Goal: Information Seeking & Learning: Find specific fact

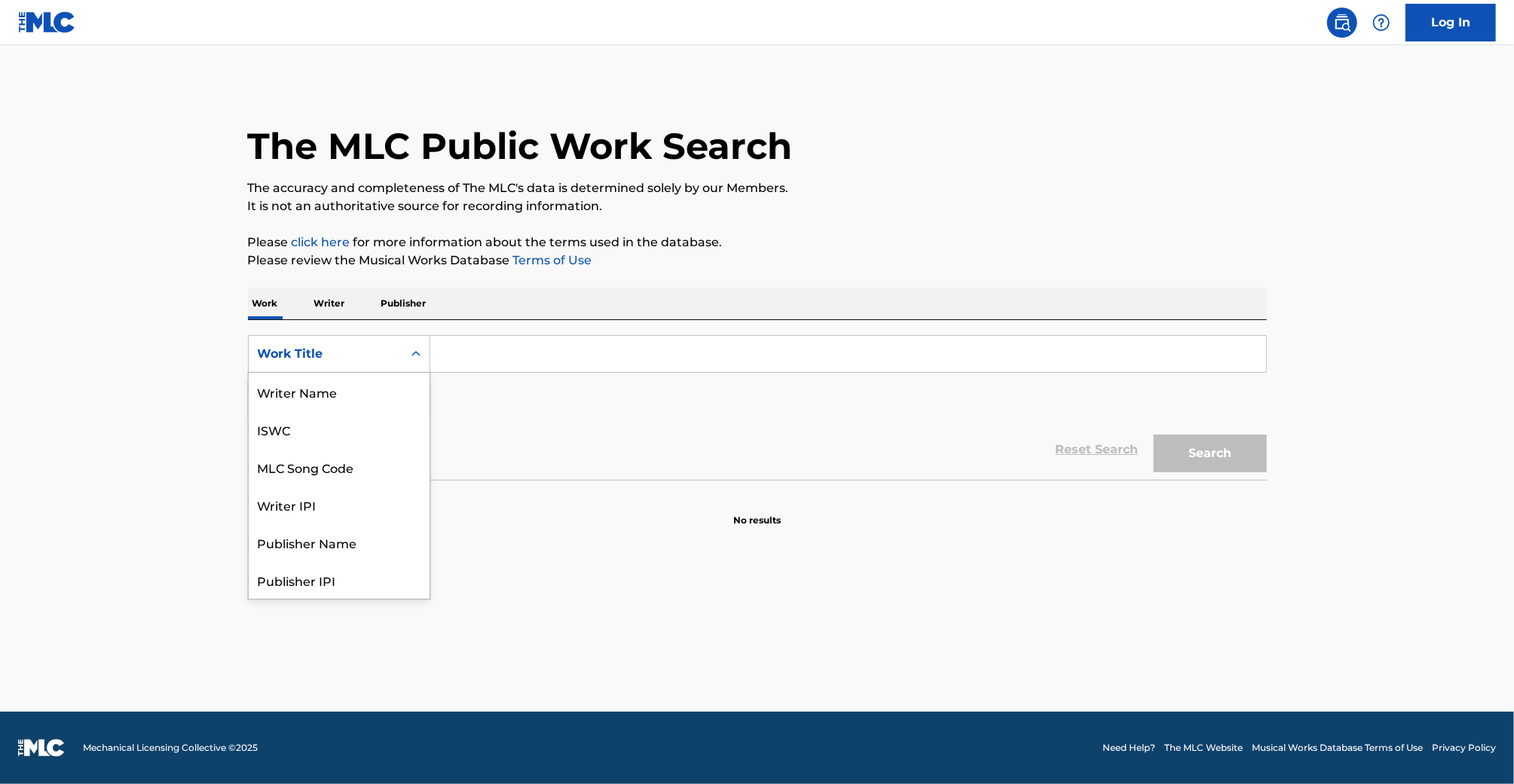
click at [352, 369] on div "Work Title" at bounding box center [339, 354] width 182 height 38
click at [340, 317] on p "Writer" at bounding box center [330, 304] width 40 height 32
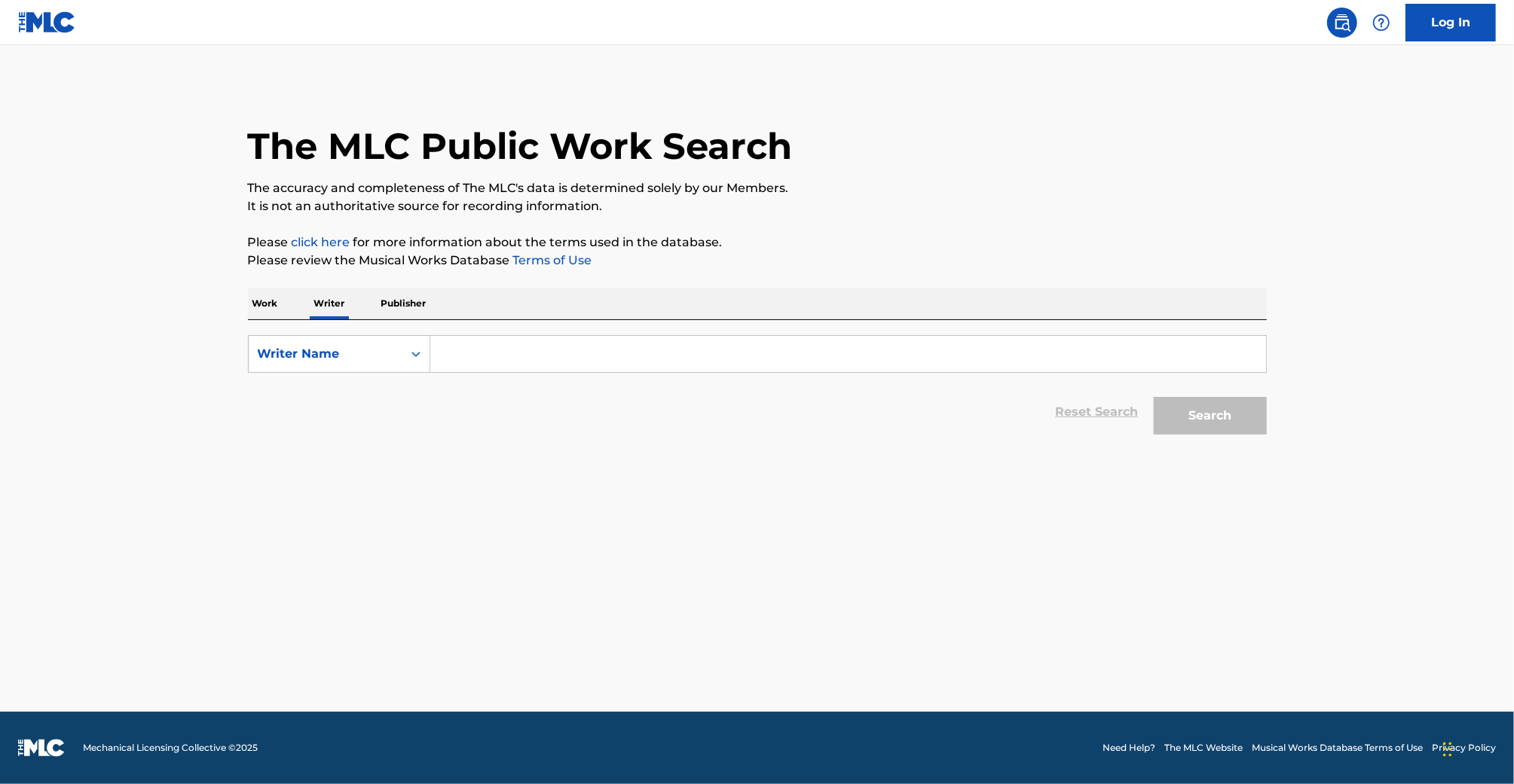
click at [398, 308] on p "Publisher" at bounding box center [404, 304] width 54 height 32
click at [356, 357] on div "Publisher Name" at bounding box center [325, 354] width 136 height 18
click at [335, 302] on p "Writer" at bounding box center [330, 304] width 40 height 32
drag, startPoint x: 355, startPoint y: 315, endPoint x: 383, endPoint y: 348, distance: 43.3
click at [383, 346] on div "Writer Name" at bounding box center [325, 354] width 136 height 18
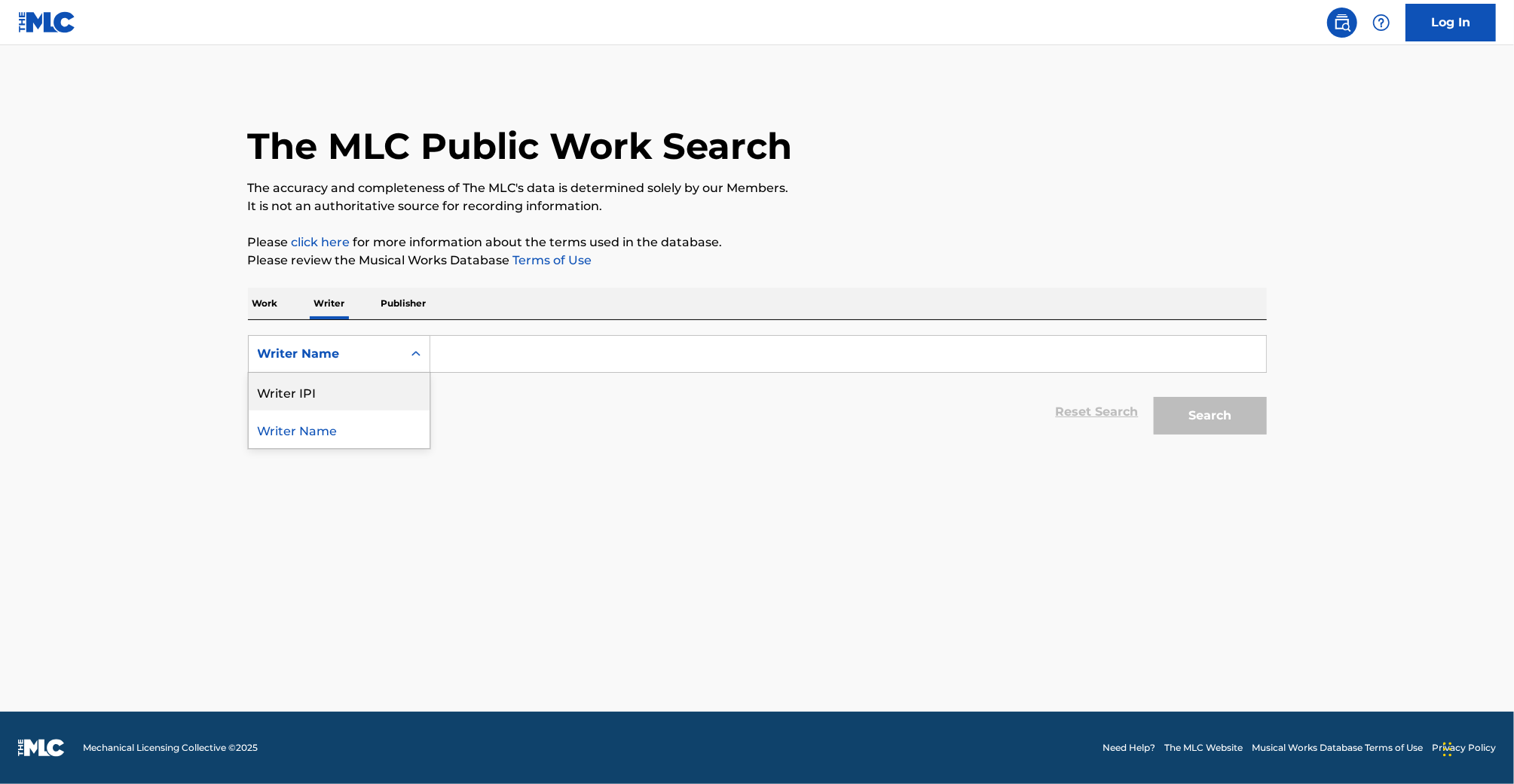
click at [349, 395] on div "Writer IPI" at bounding box center [339, 392] width 181 height 38
click at [506, 354] on input "Search Form" at bounding box center [849, 354] width 836 height 36
click at [410, 348] on icon "Search Form" at bounding box center [416, 353] width 15 height 15
click at [558, 347] on input "Search Form" at bounding box center [849, 354] width 836 height 36
paste input "844055933"
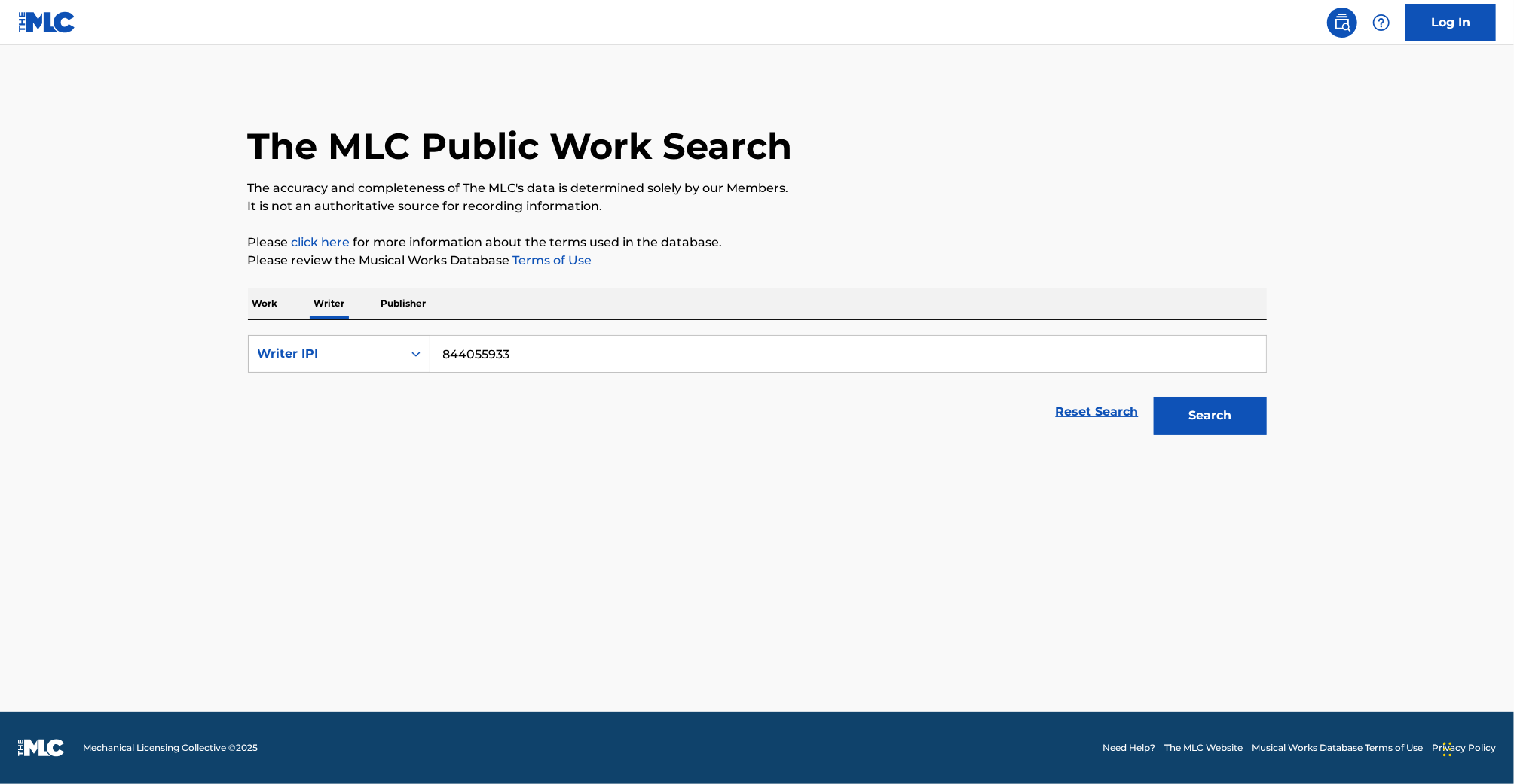
type input "844055933"
click at [1219, 406] on button "Search" at bounding box center [1210, 416] width 113 height 38
click at [1204, 411] on button "Search" at bounding box center [1210, 416] width 113 height 38
click at [1204, 412] on button "Search" at bounding box center [1210, 416] width 113 height 38
click at [1204, 413] on button "Search" at bounding box center [1210, 416] width 113 height 38
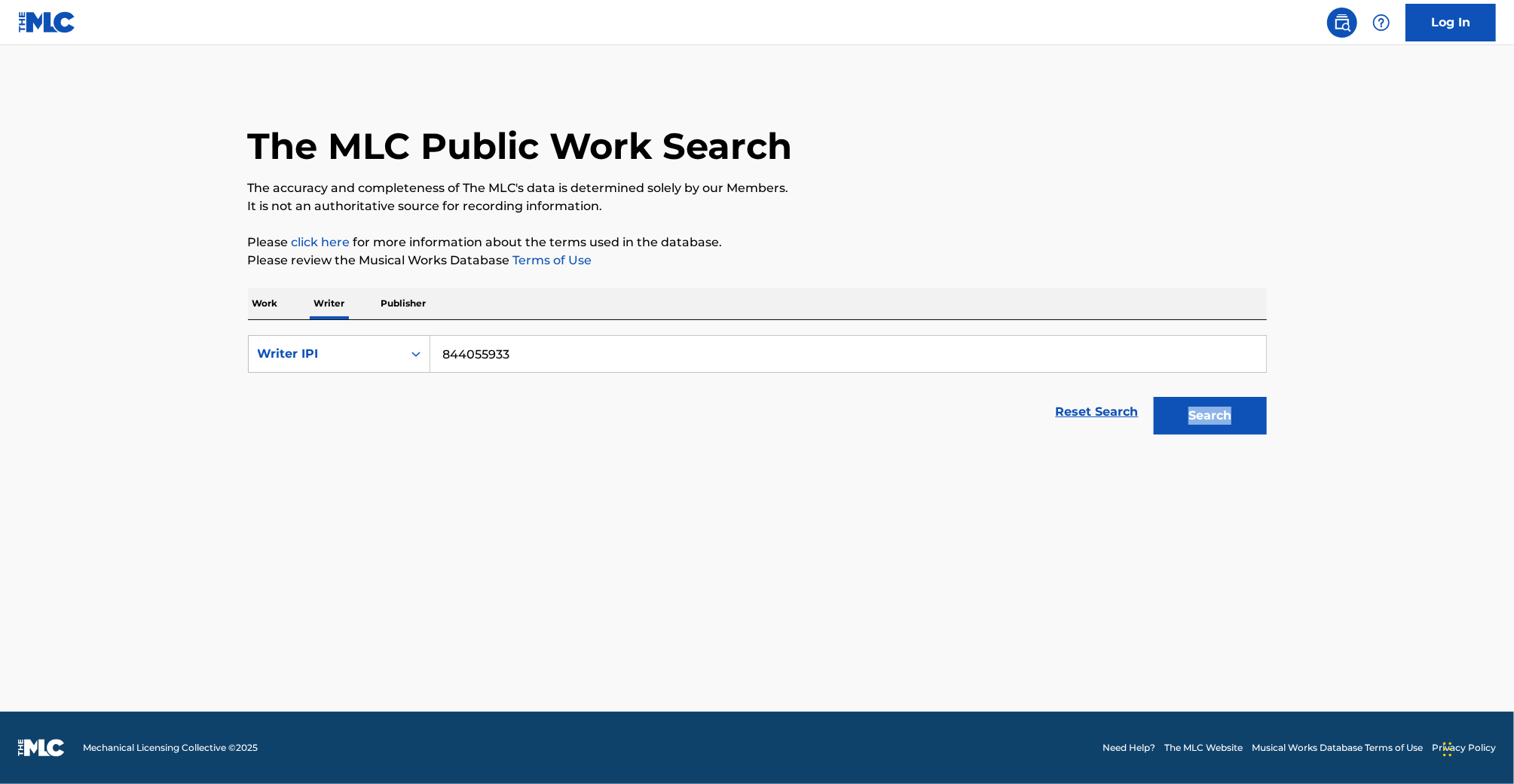
click at [1204, 413] on div "Search" at bounding box center [1207, 412] width 121 height 61
click at [338, 363] on div "Writer IPI" at bounding box center [325, 354] width 154 height 29
click at [335, 376] on div "Writer Name" at bounding box center [339, 392] width 181 height 38
click at [526, 361] on input "Search Form" at bounding box center [849, 354] width 836 height 36
paste input "[PERSON_NAME]"
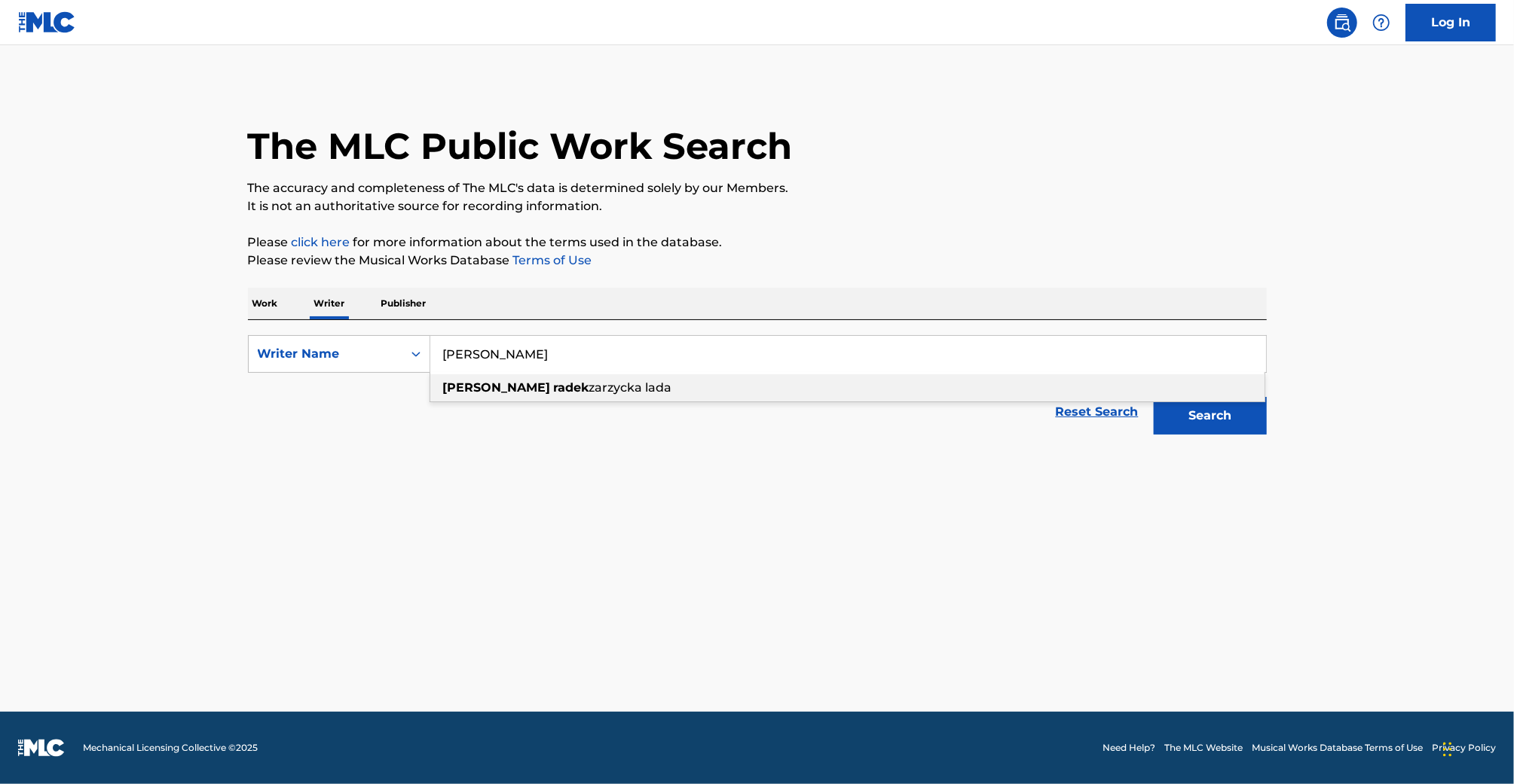
click at [1111, 384] on div "[PERSON_NAME] lada" at bounding box center [848, 388] width 834 height 27
type input "[PERSON_NAME] lada"
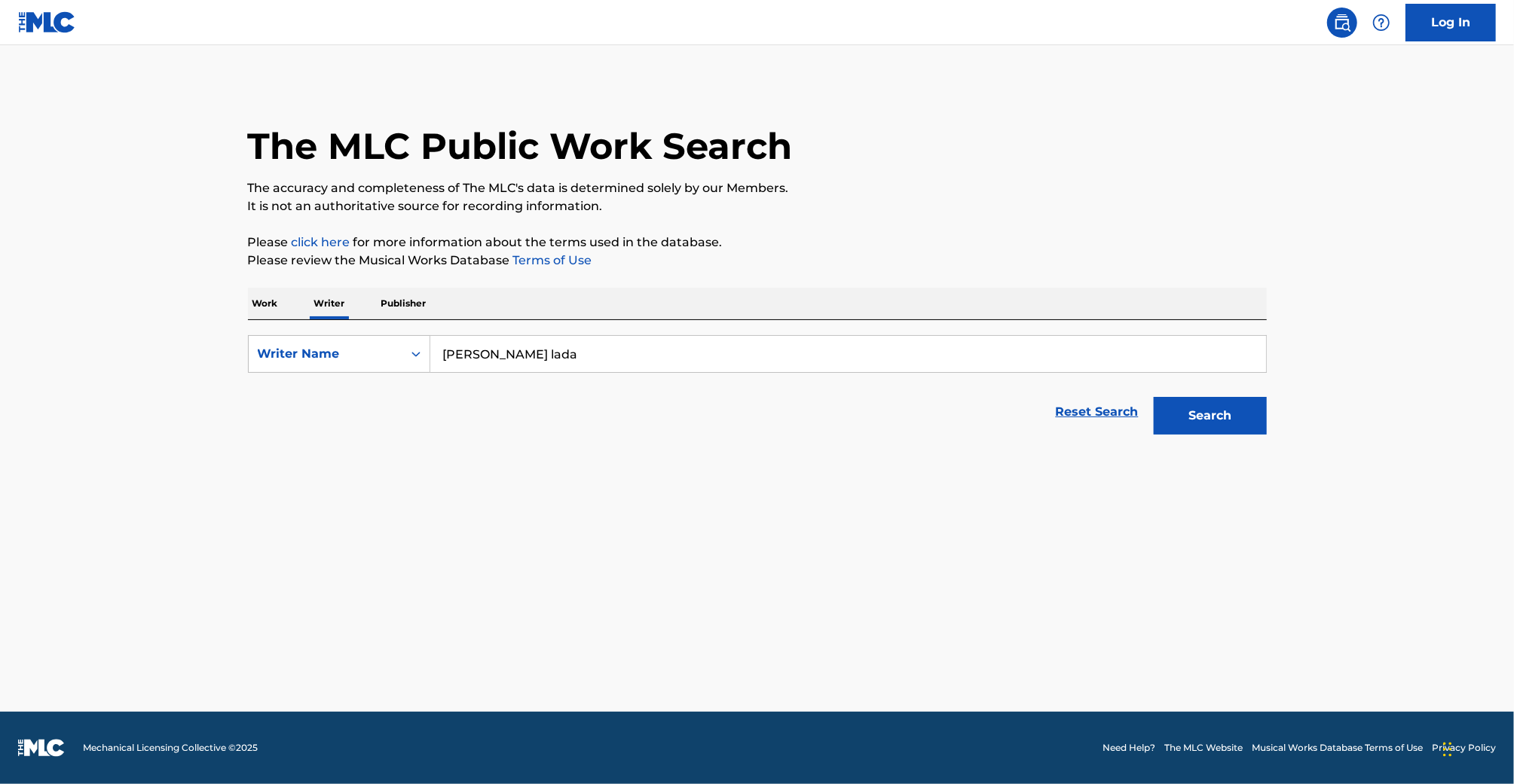
click at [1221, 398] on button "Search" at bounding box center [1210, 416] width 113 height 38
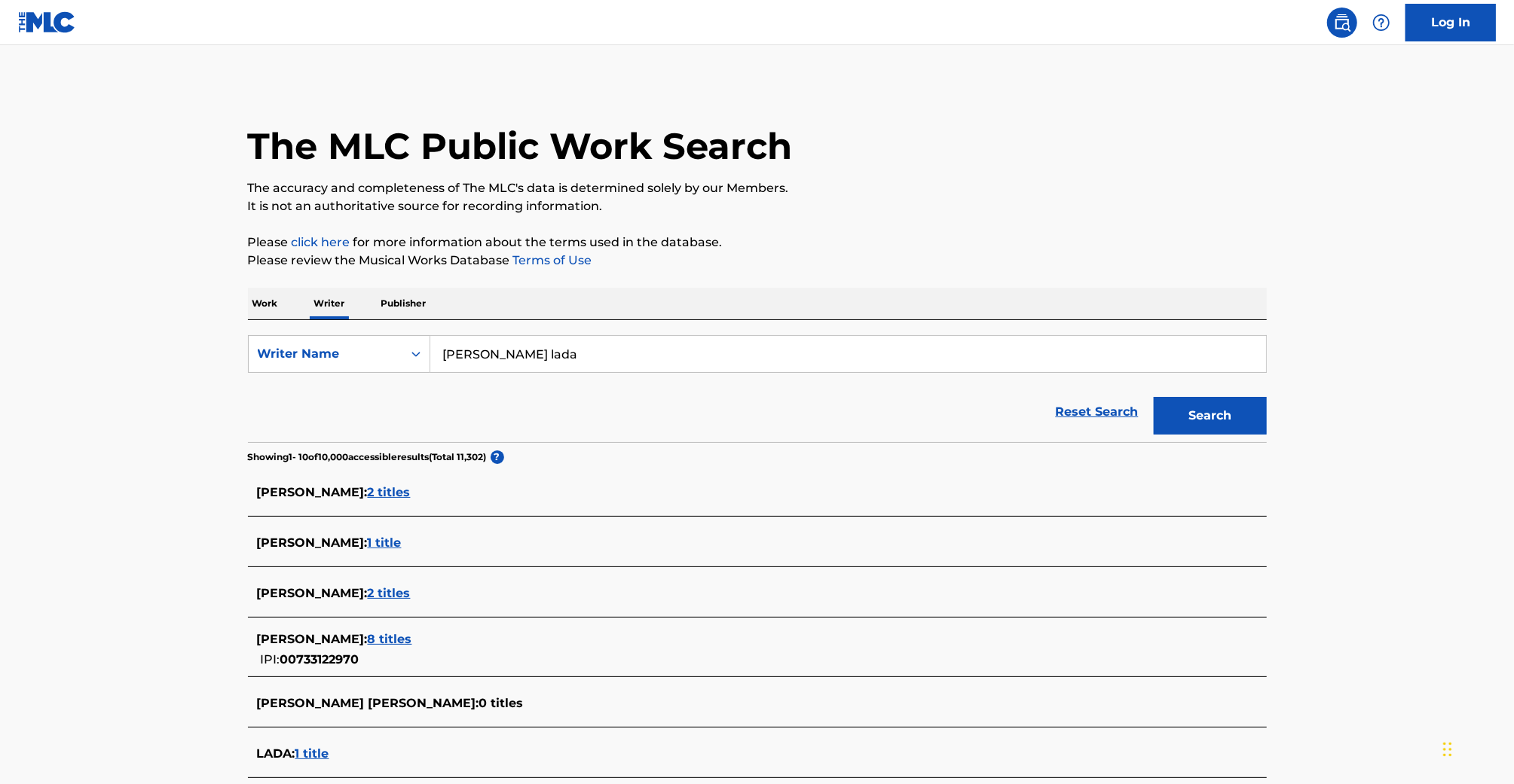
scroll to position [360, 0]
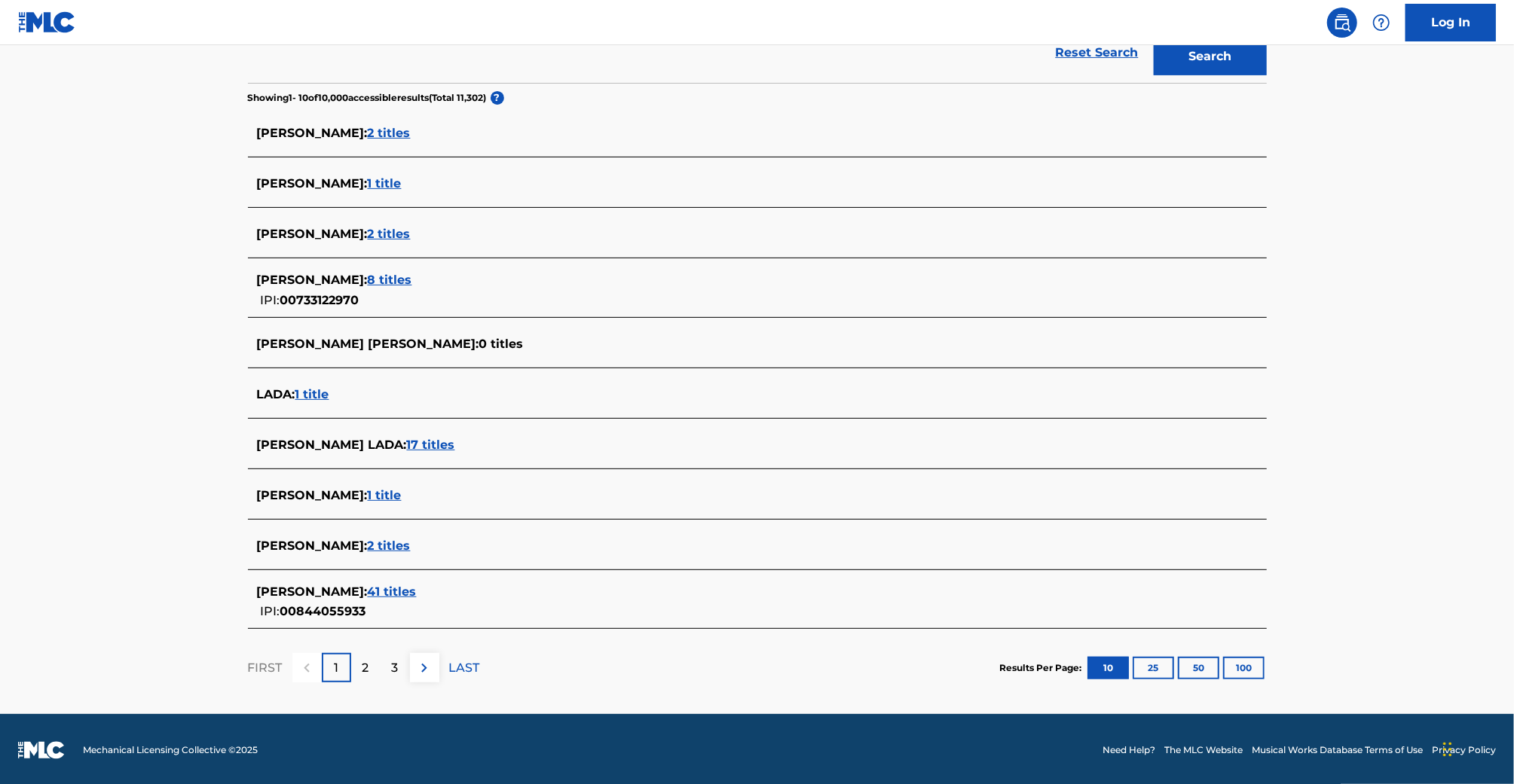
click at [369, 585] on span "41 titles" at bounding box center [393, 592] width 49 height 15
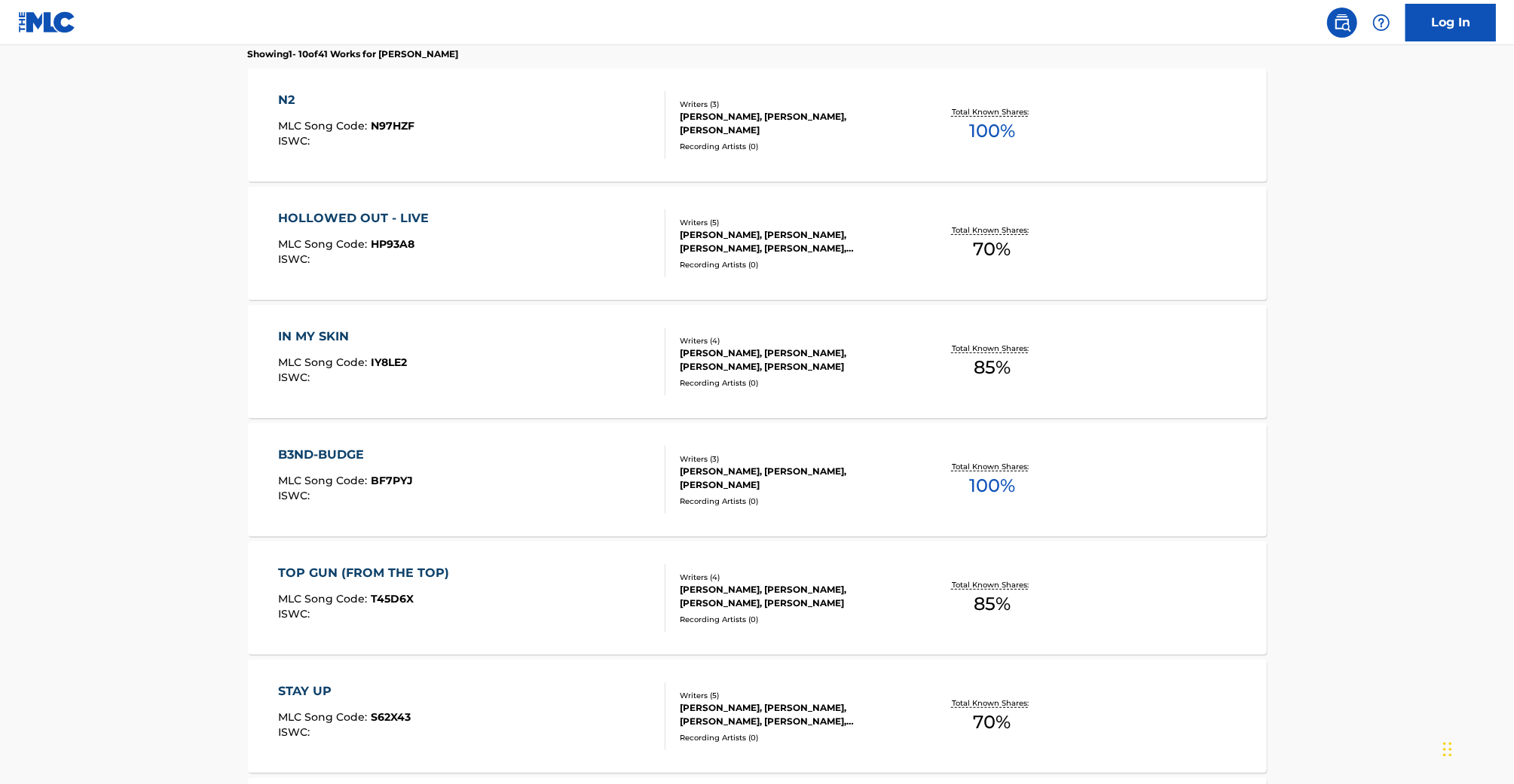
scroll to position [91, 0]
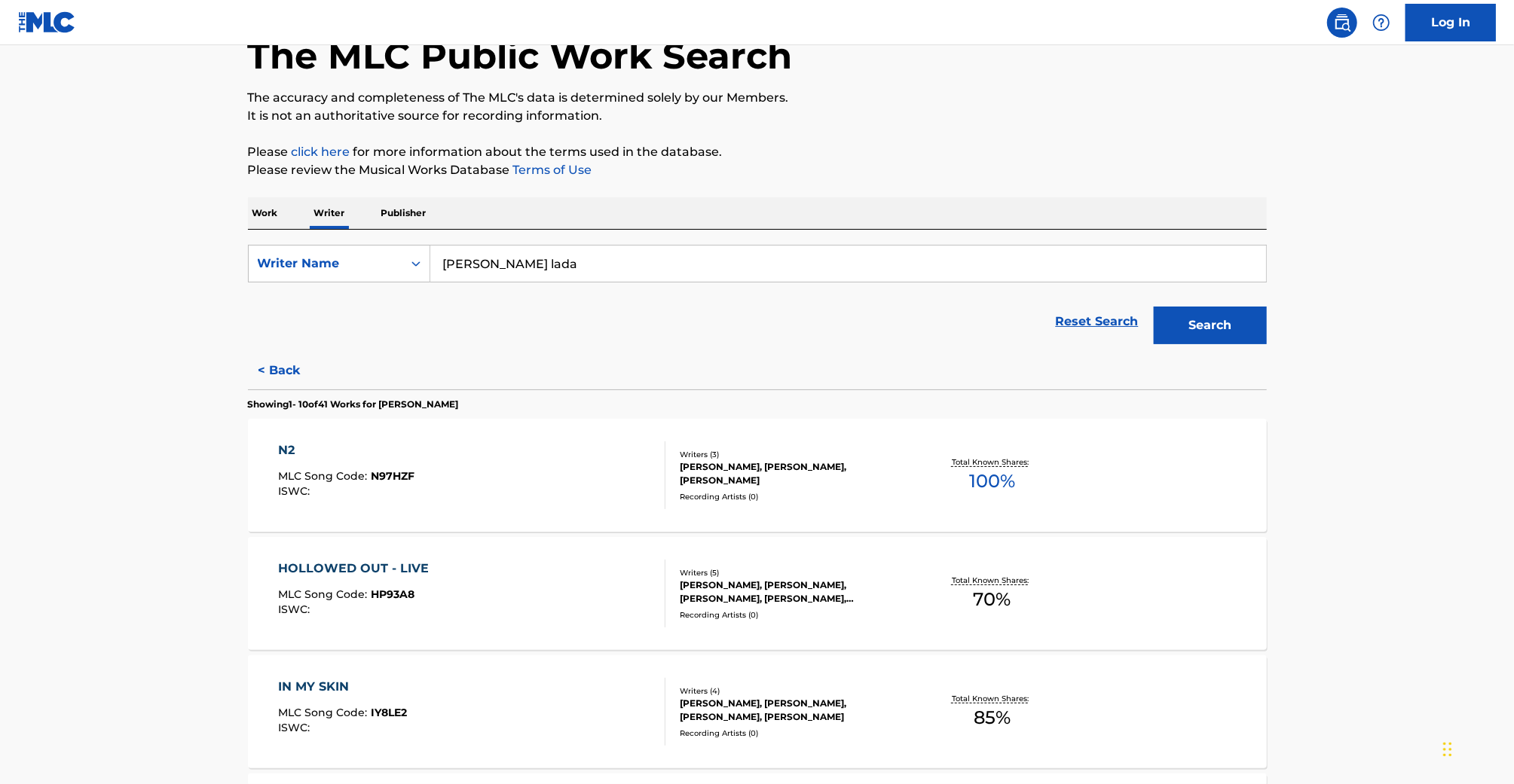
click at [559, 584] on div "HOLLOWED OUT - LIVE MLC Song Code : HP93A8 ISWC :" at bounding box center [471, 594] width 387 height 68
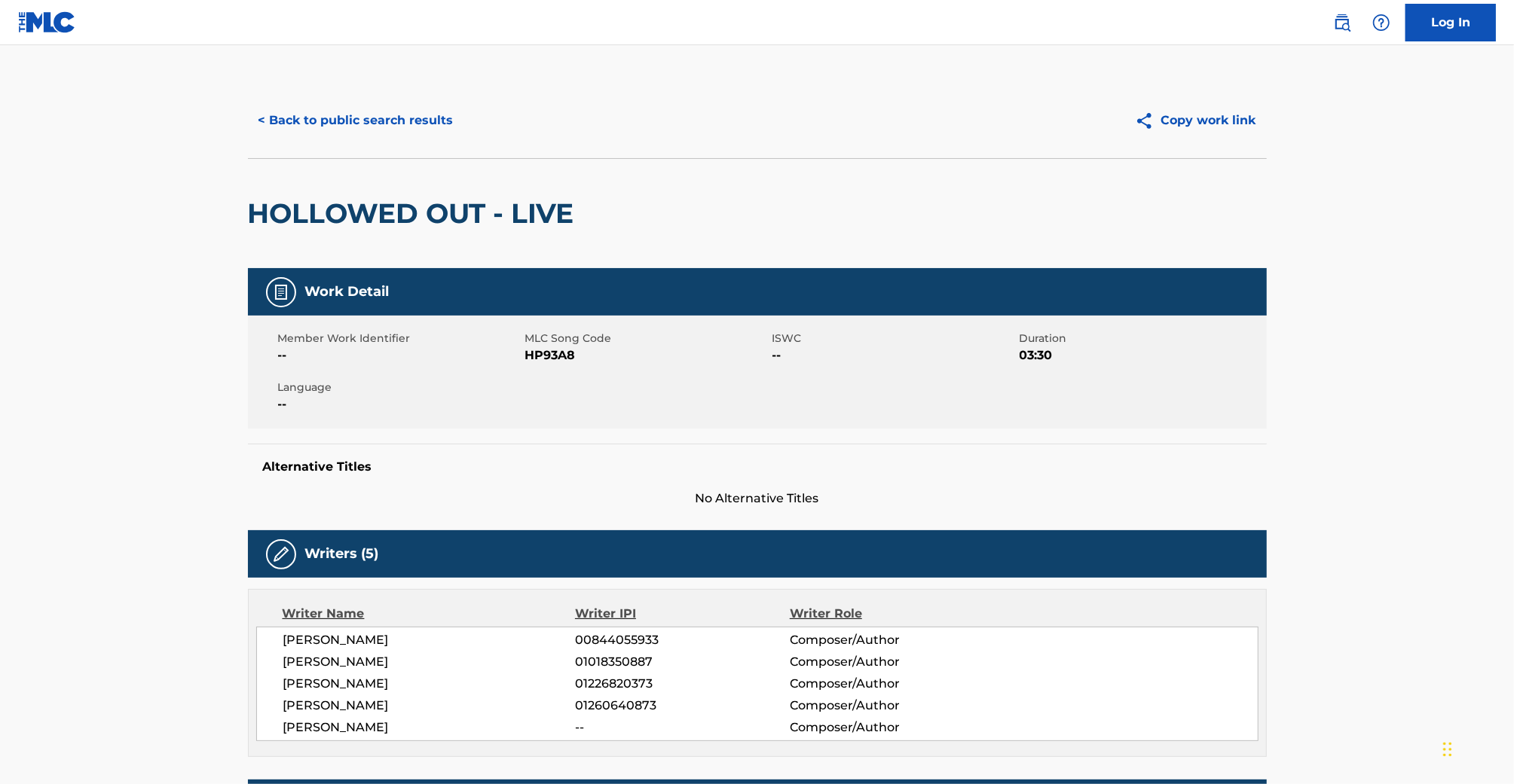
click at [396, 121] on button "< Back to public search results" at bounding box center [356, 121] width 217 height 38
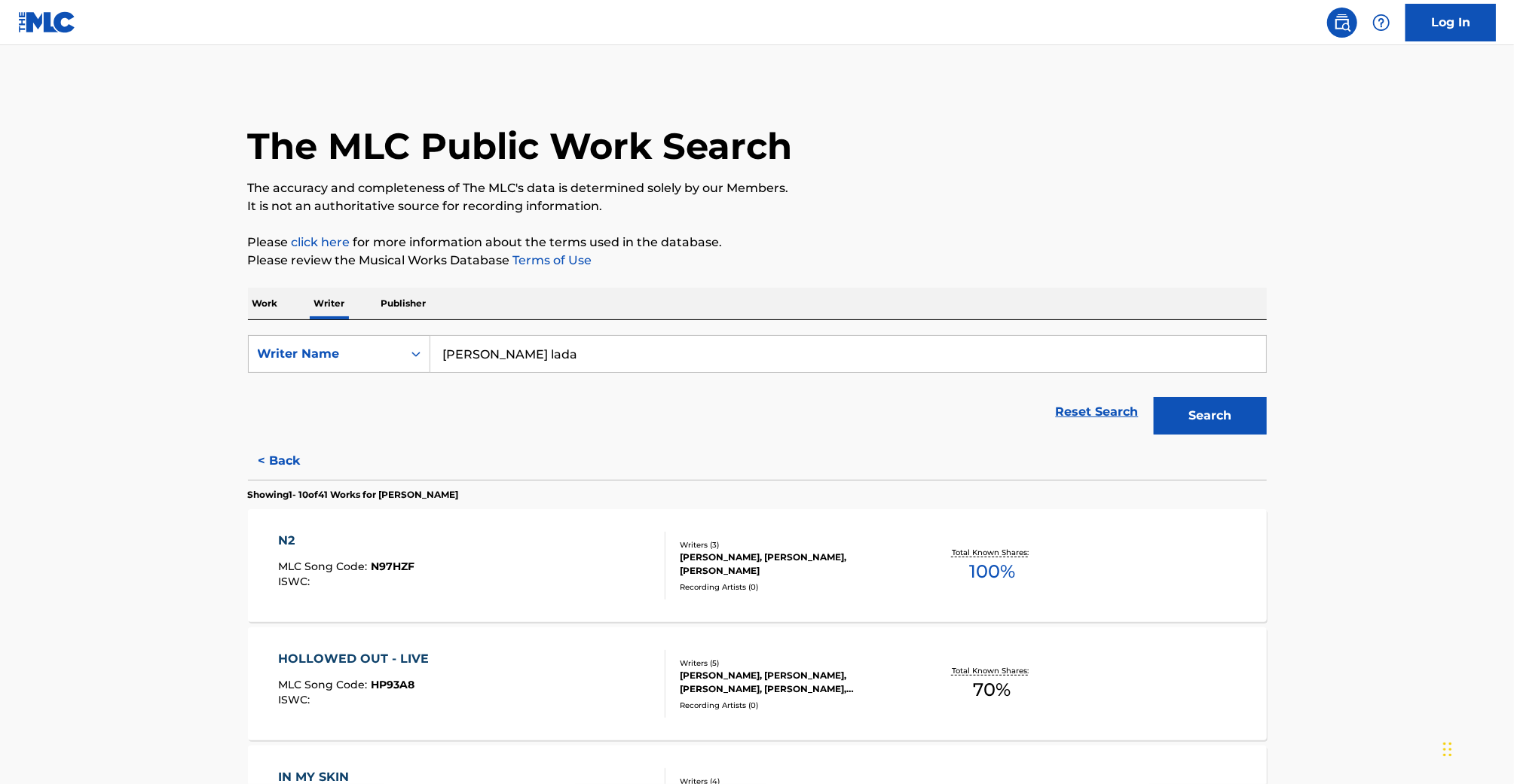
click at [50, 24] on img at bounding box center [47, 22] width 58 height 22
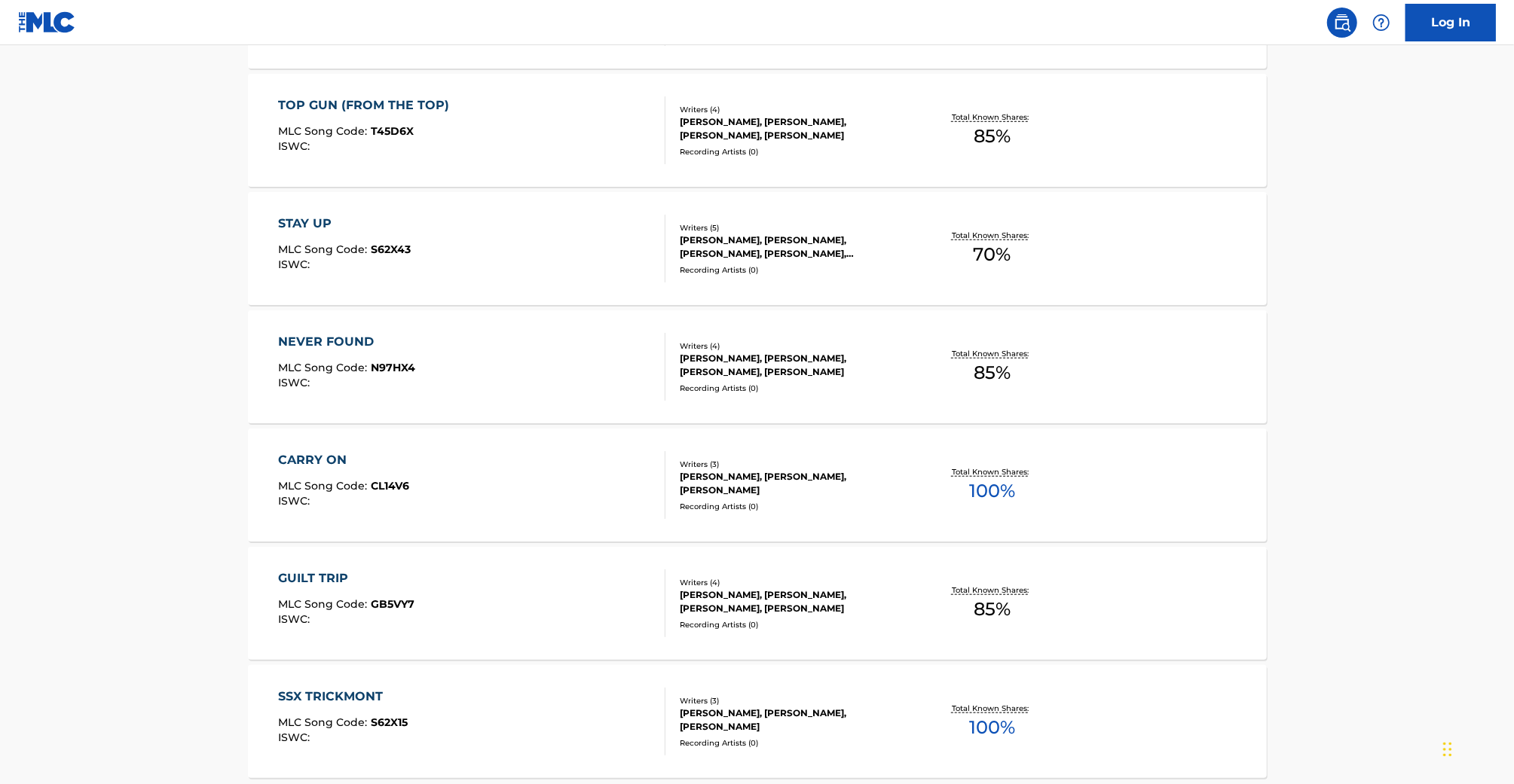
scroll to position [1060, 0]
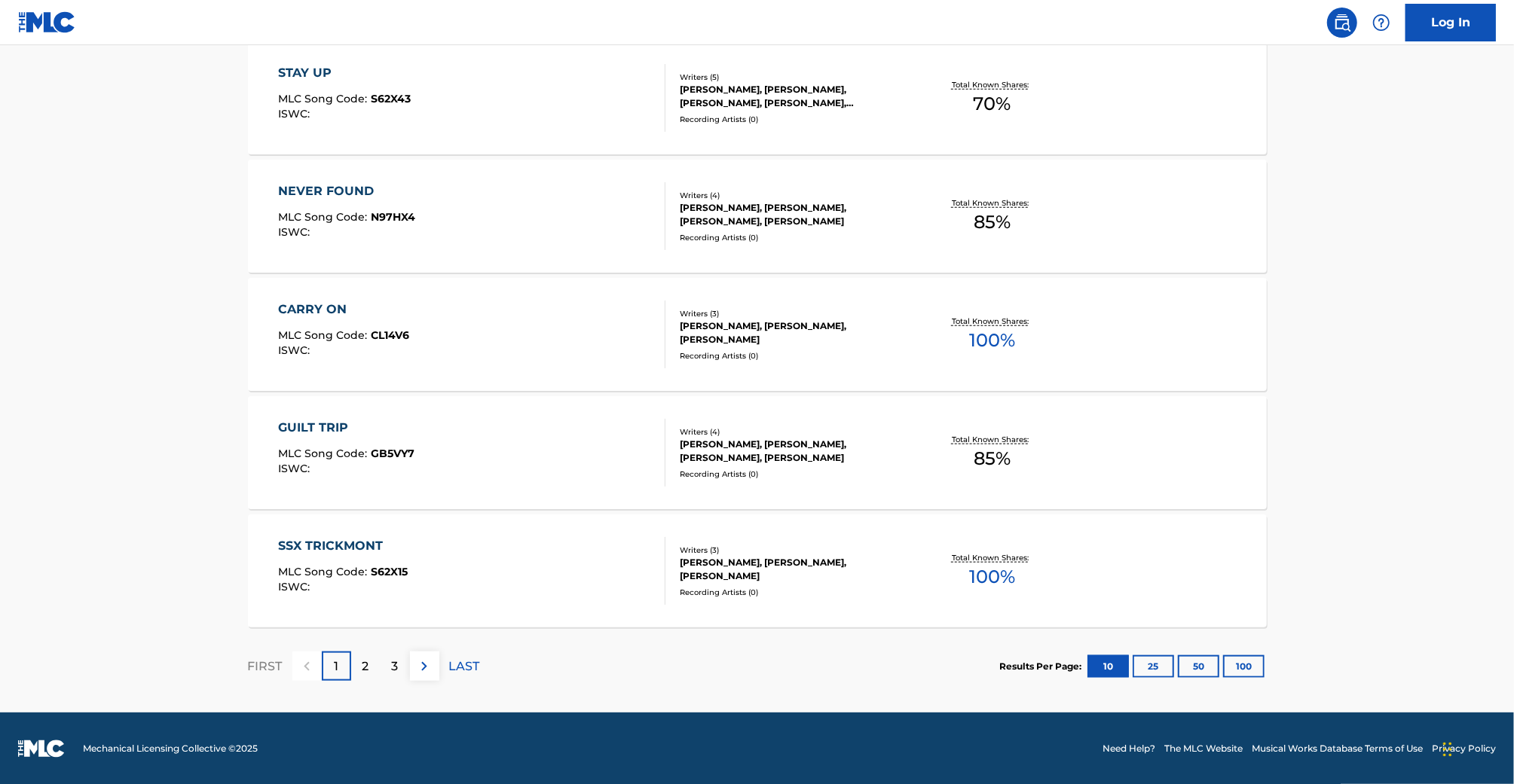
click at [1218, 673] on button "50" at bounding box center [1199, 666] width 42 height 23
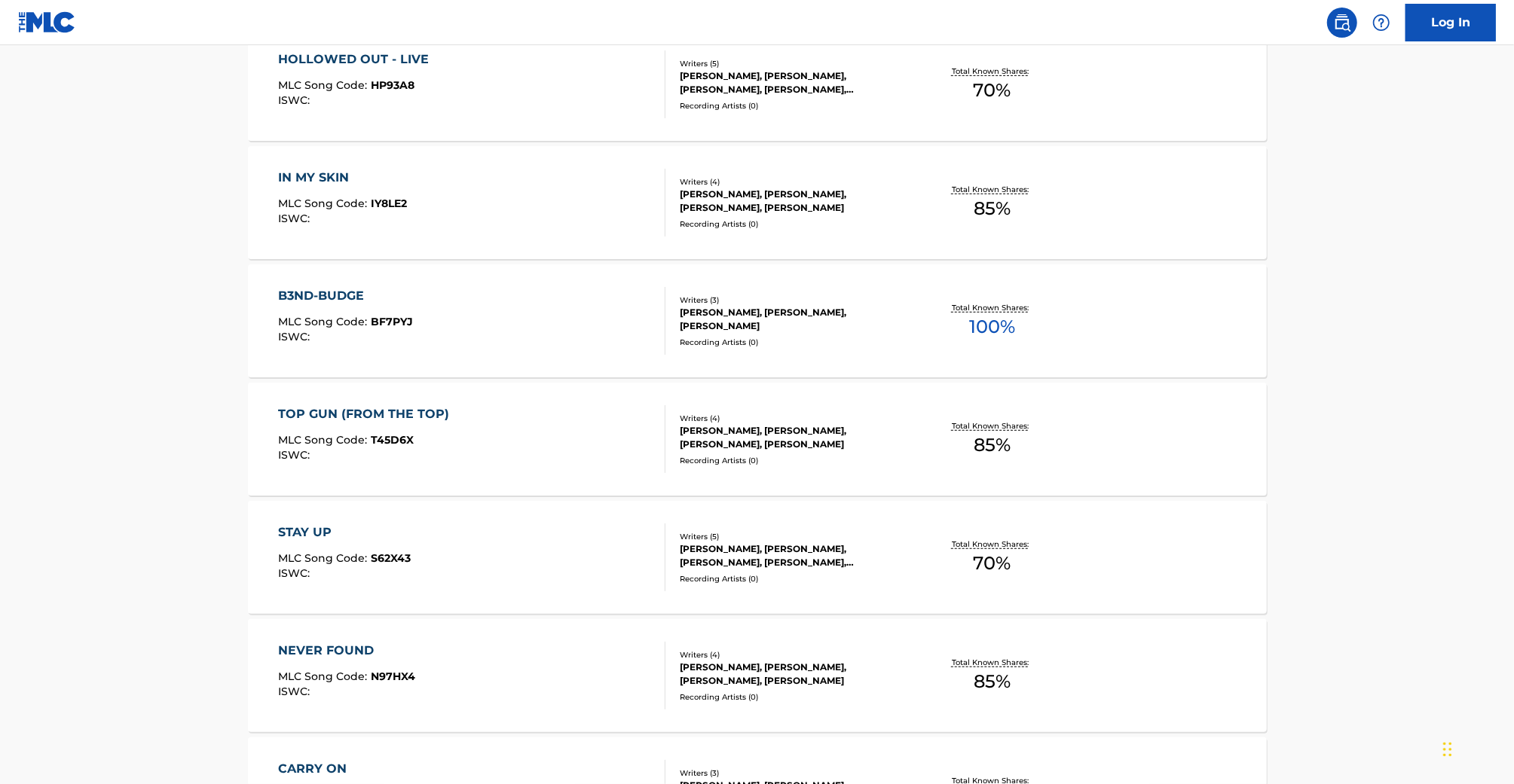
scroll to position [0, 0]
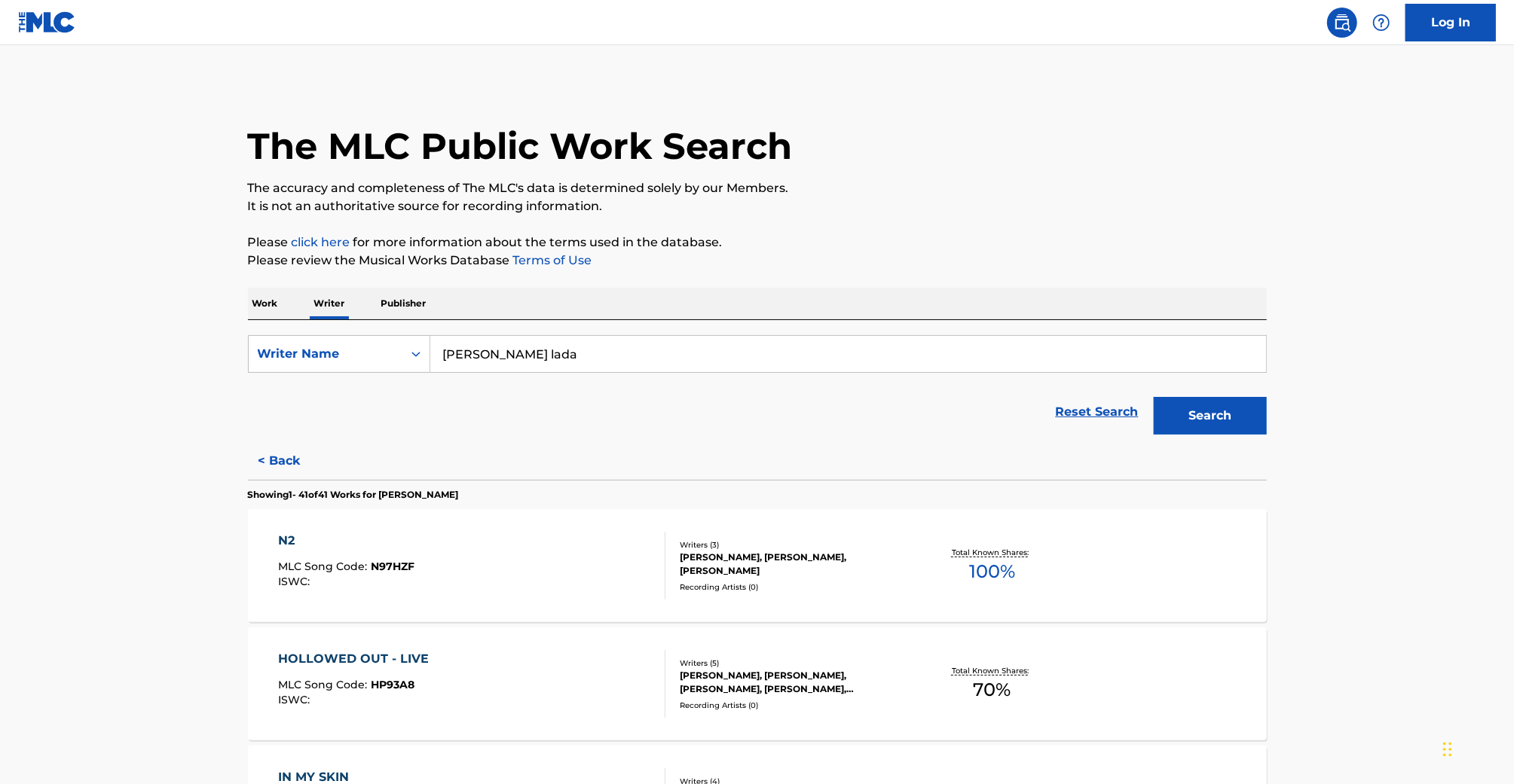
click at [282, 451] on button "< Back" at bounding box center [294, 461] width 91 height 38
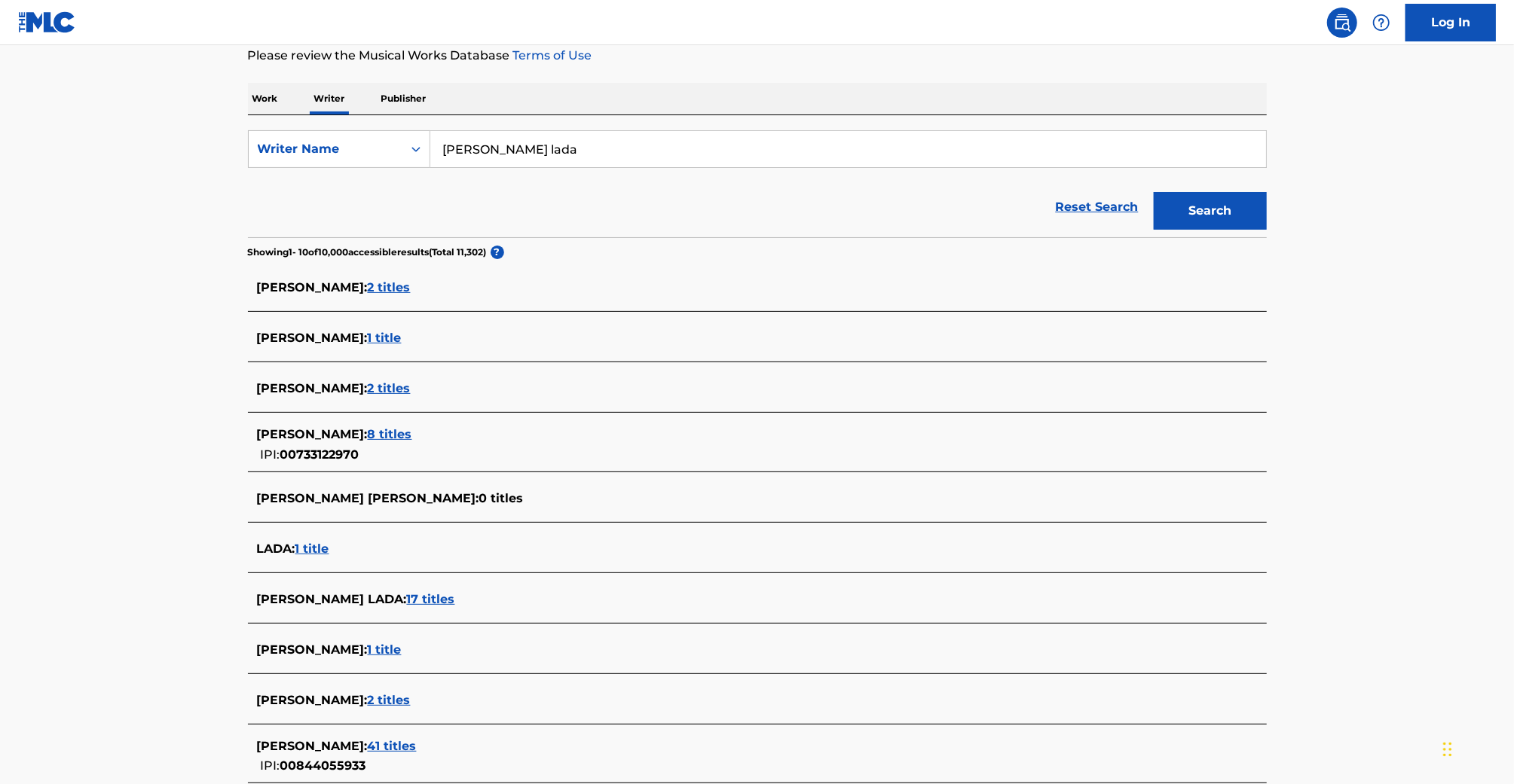
scroll to position [241, 0]
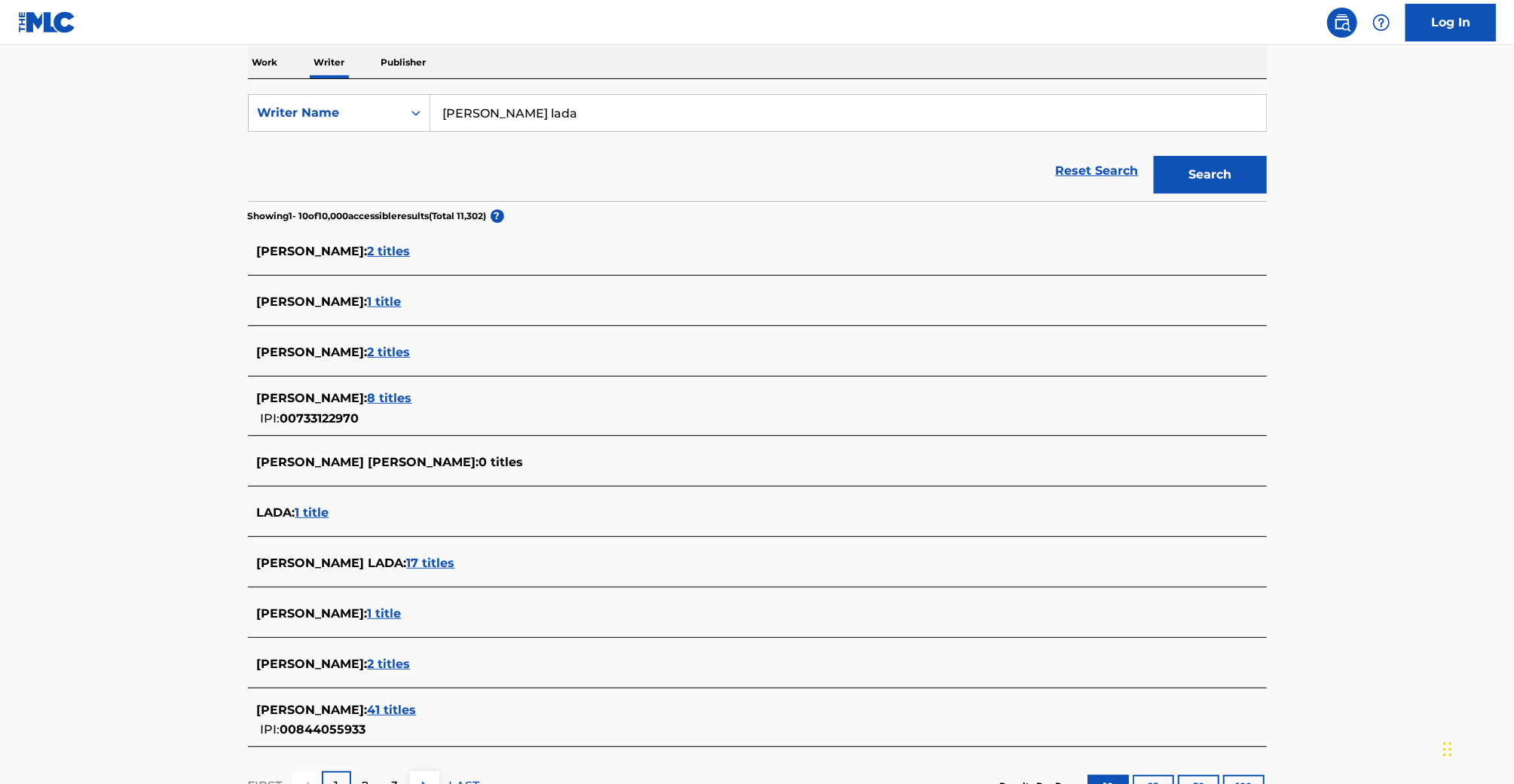
click at [455, 562] on span "17 titles" at bounding box center [431, 564] width 48 height 15
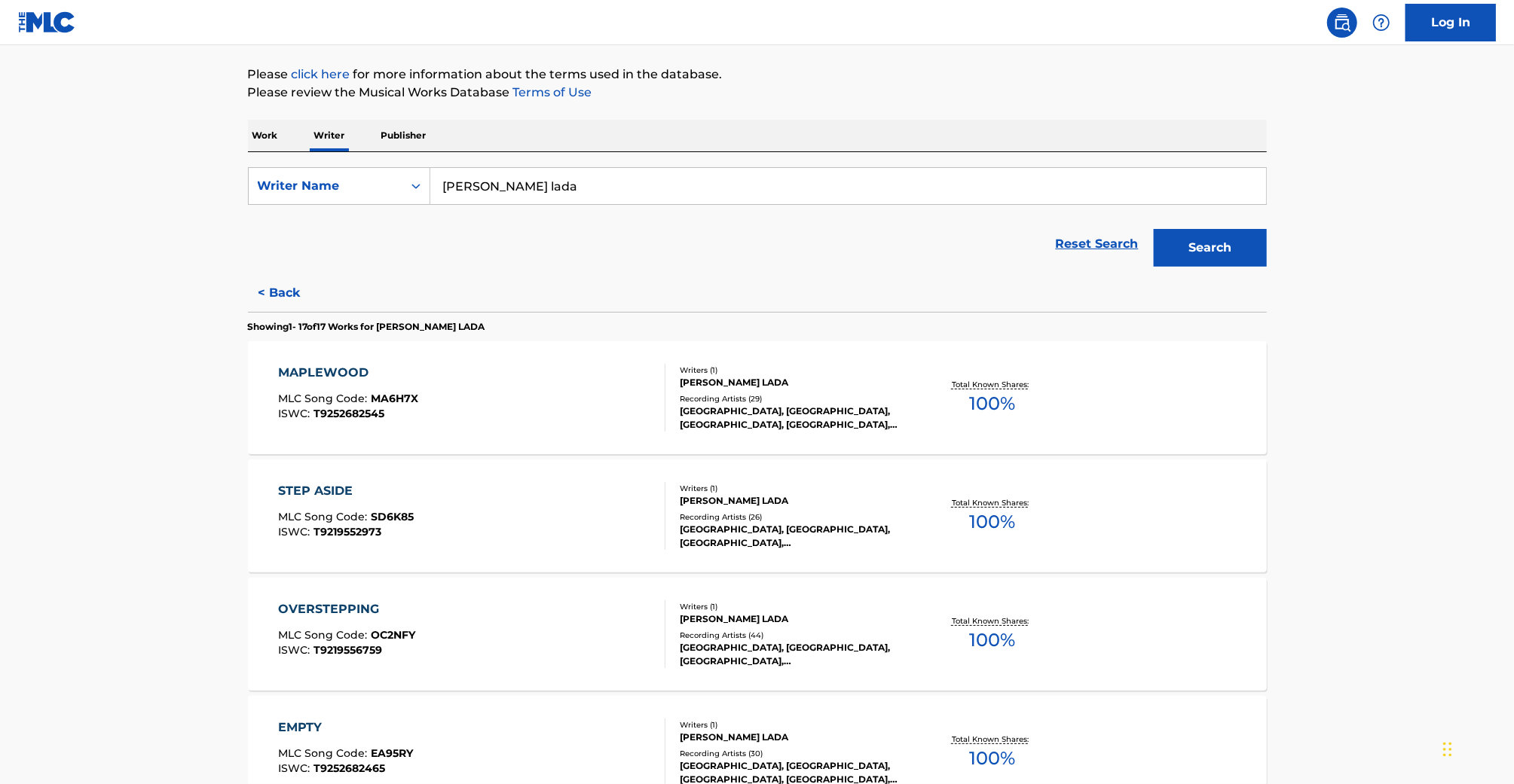
scroll to position [418, 0]
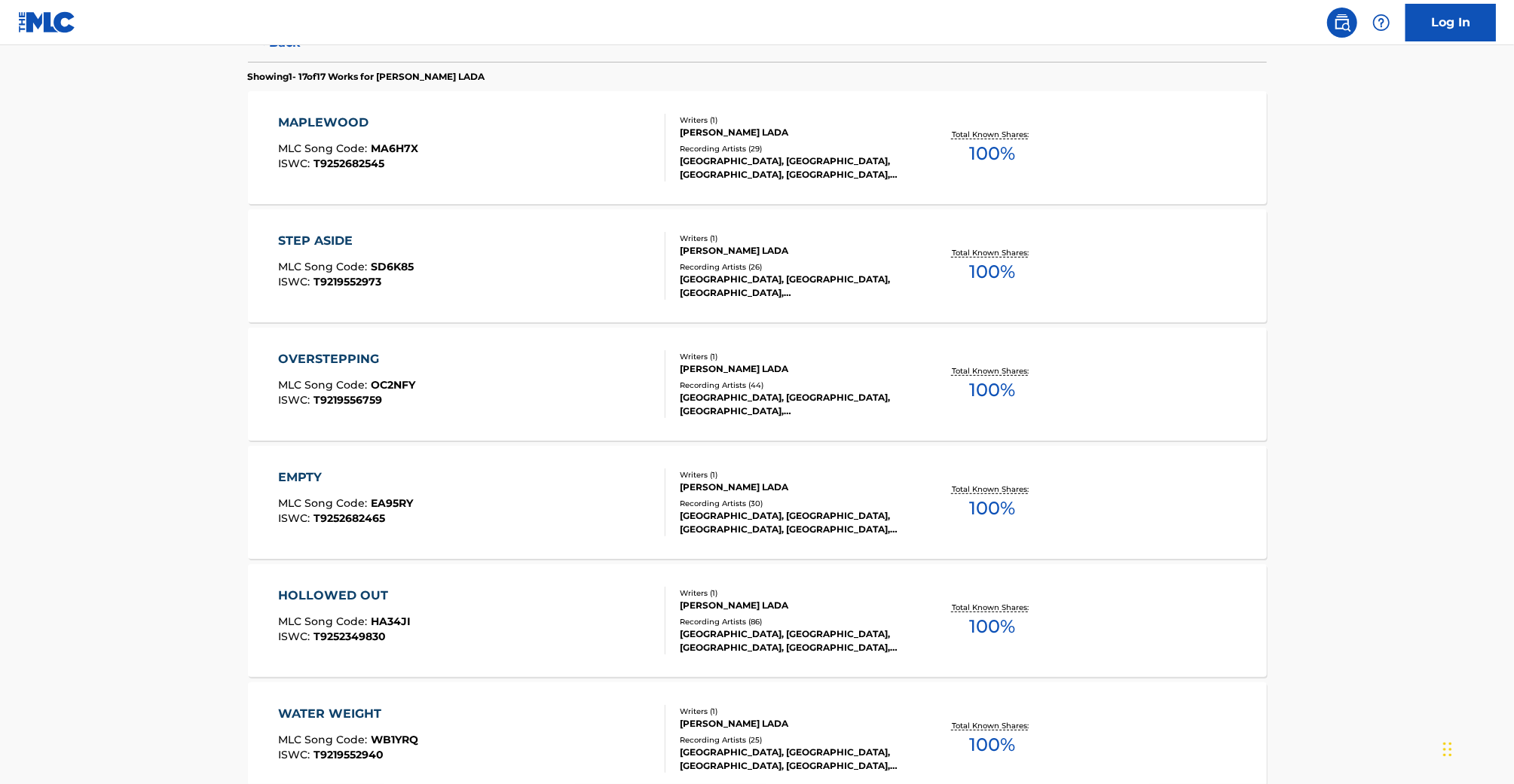
click at [434, 382] on div "OVERSTEPPING MLC Song Code : OC2NFY ISWC : T9219556759" at bounding box center [471, 384] width 387 height 68
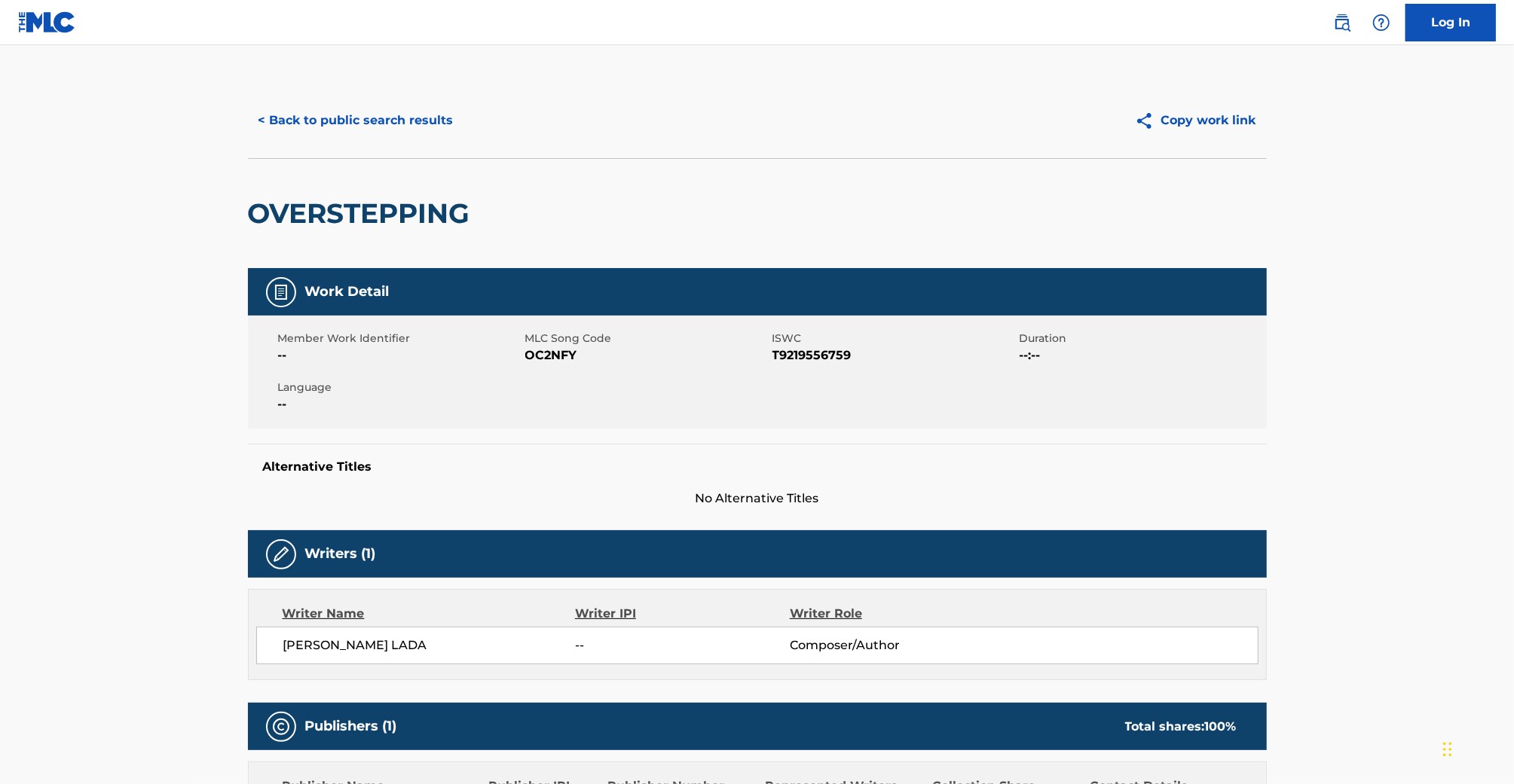
click at [320, 125] on button "< Back to public search results" at bounding box center [356, 121] width 217 height 38
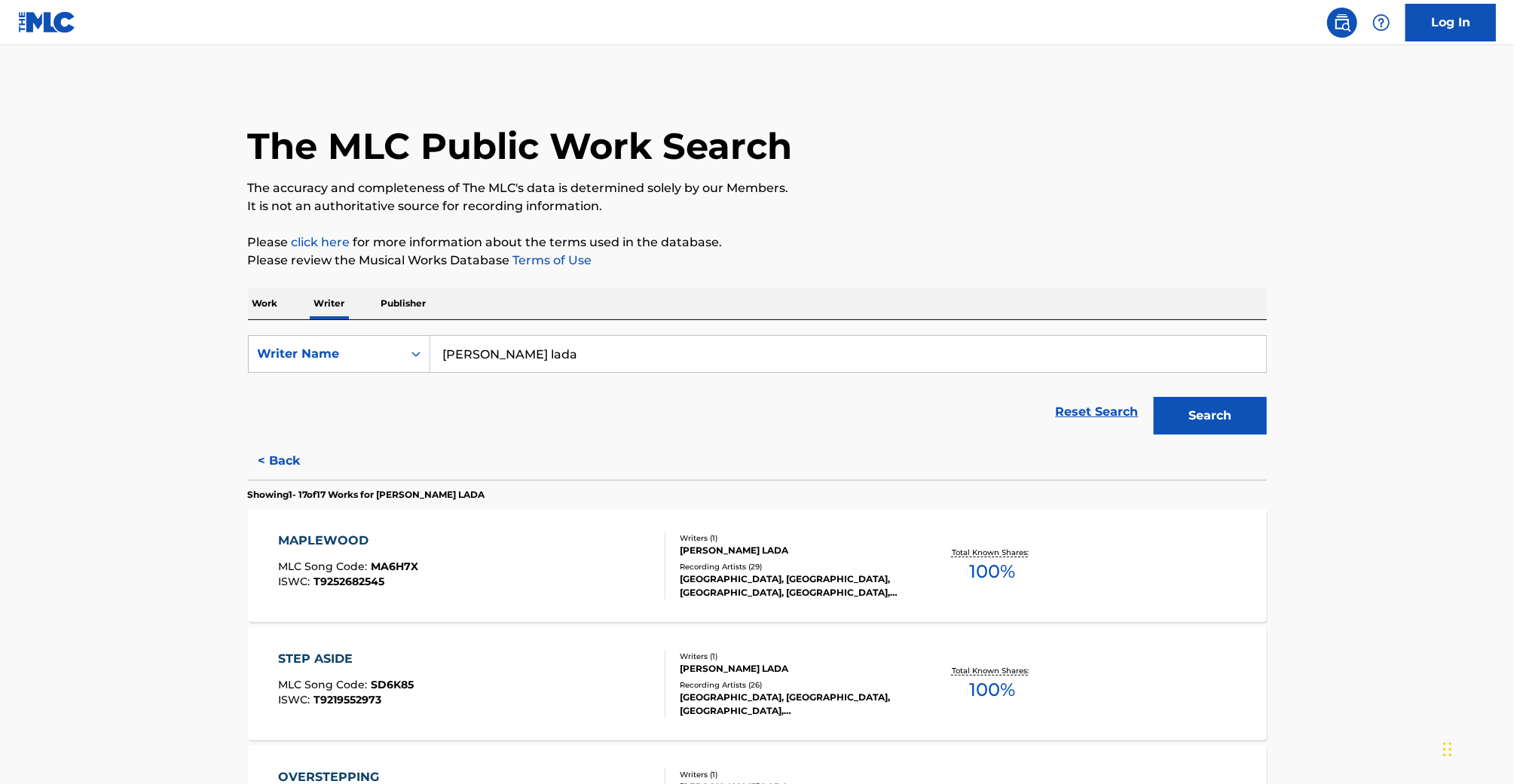
click at [291, 460] on button "< Back" at bounding box center [294, 461] width 91 height 38
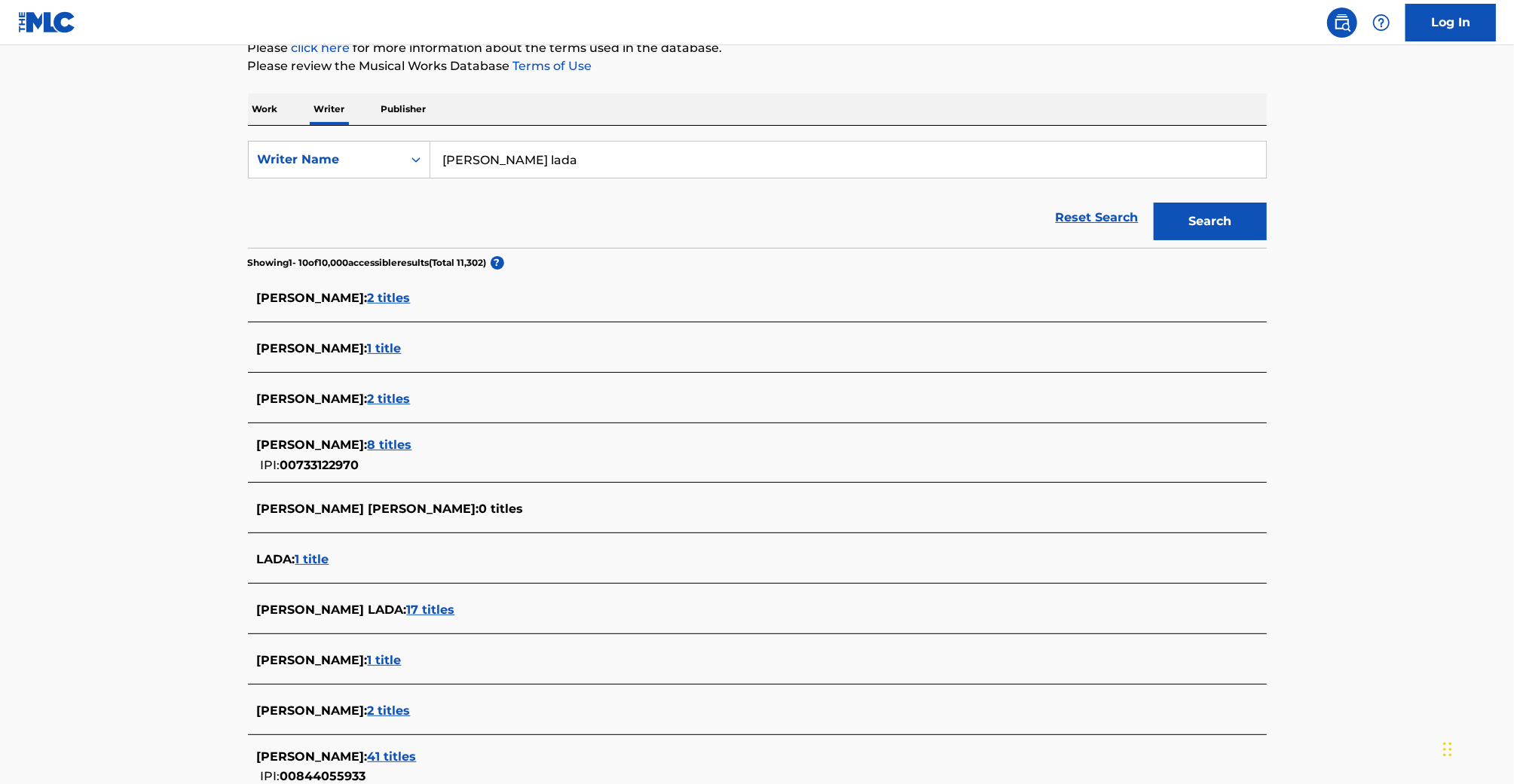
scroll to position [337, 0]
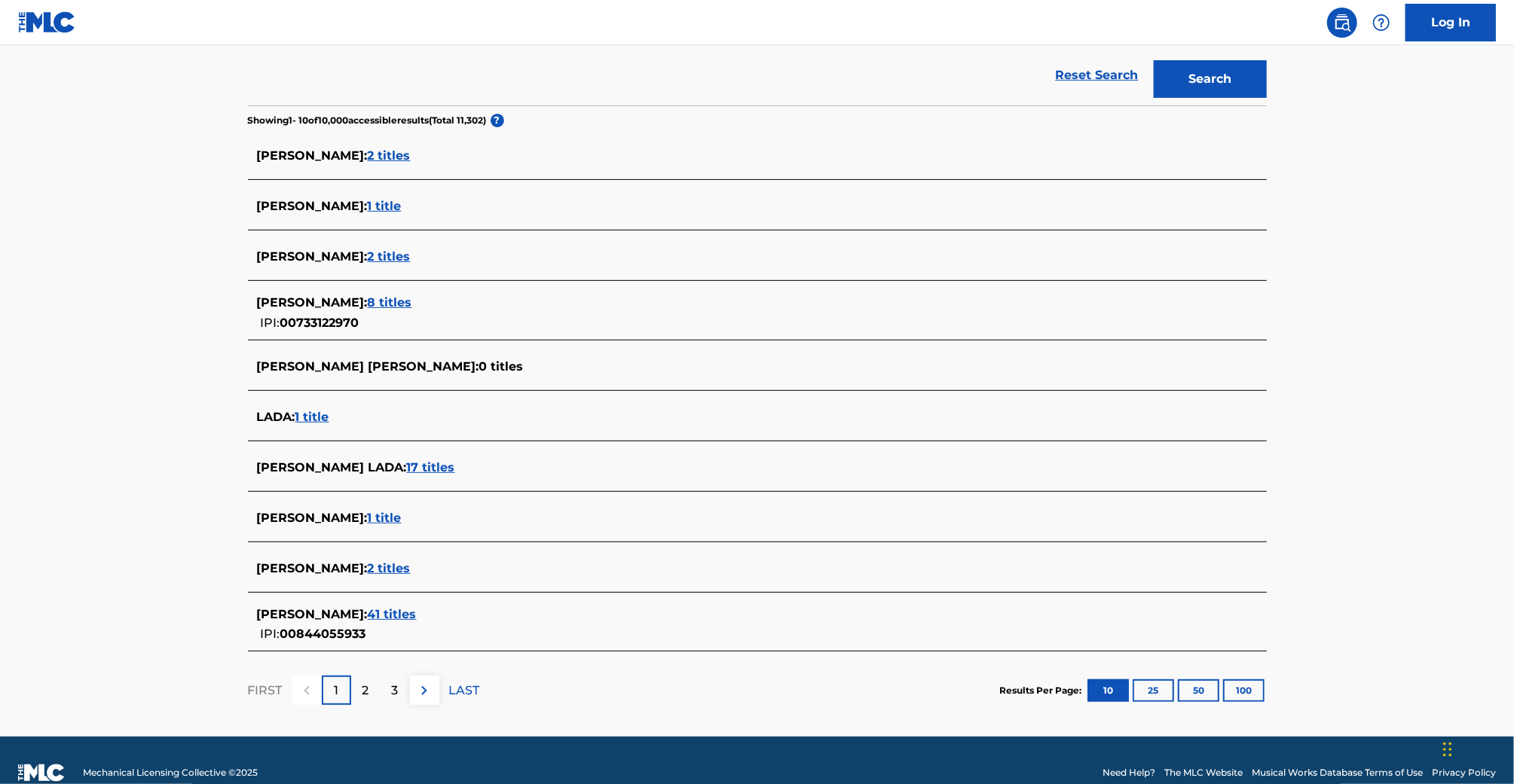
click at [381, 610] on span "41 titles" at bounding box center [393, 615] width 49 height 15
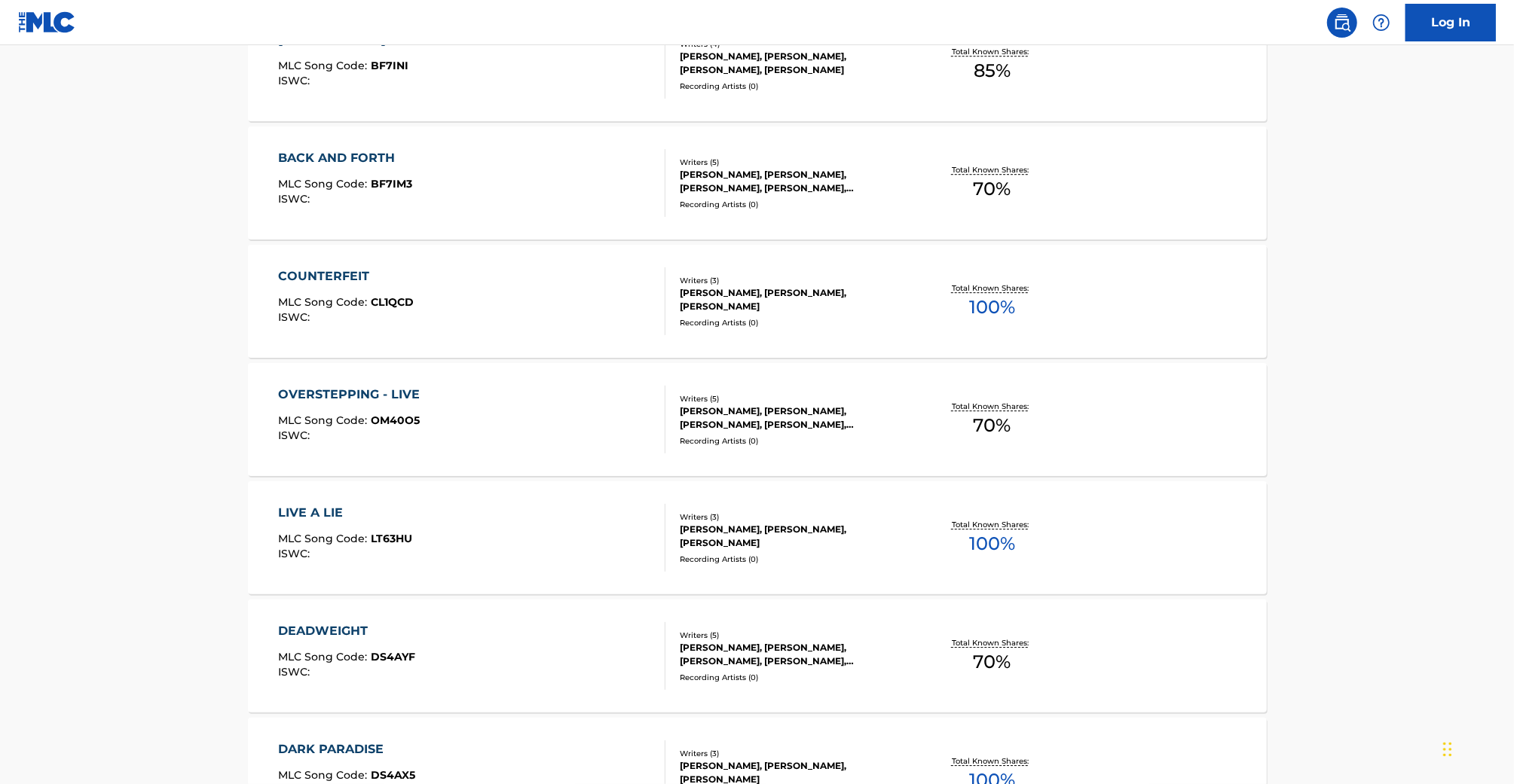
scroll to position [3457, 0]
click at [383, 395] on div "OVERSTEPPING - LIVE" at bounding box center [353, 397] width 150 height 18
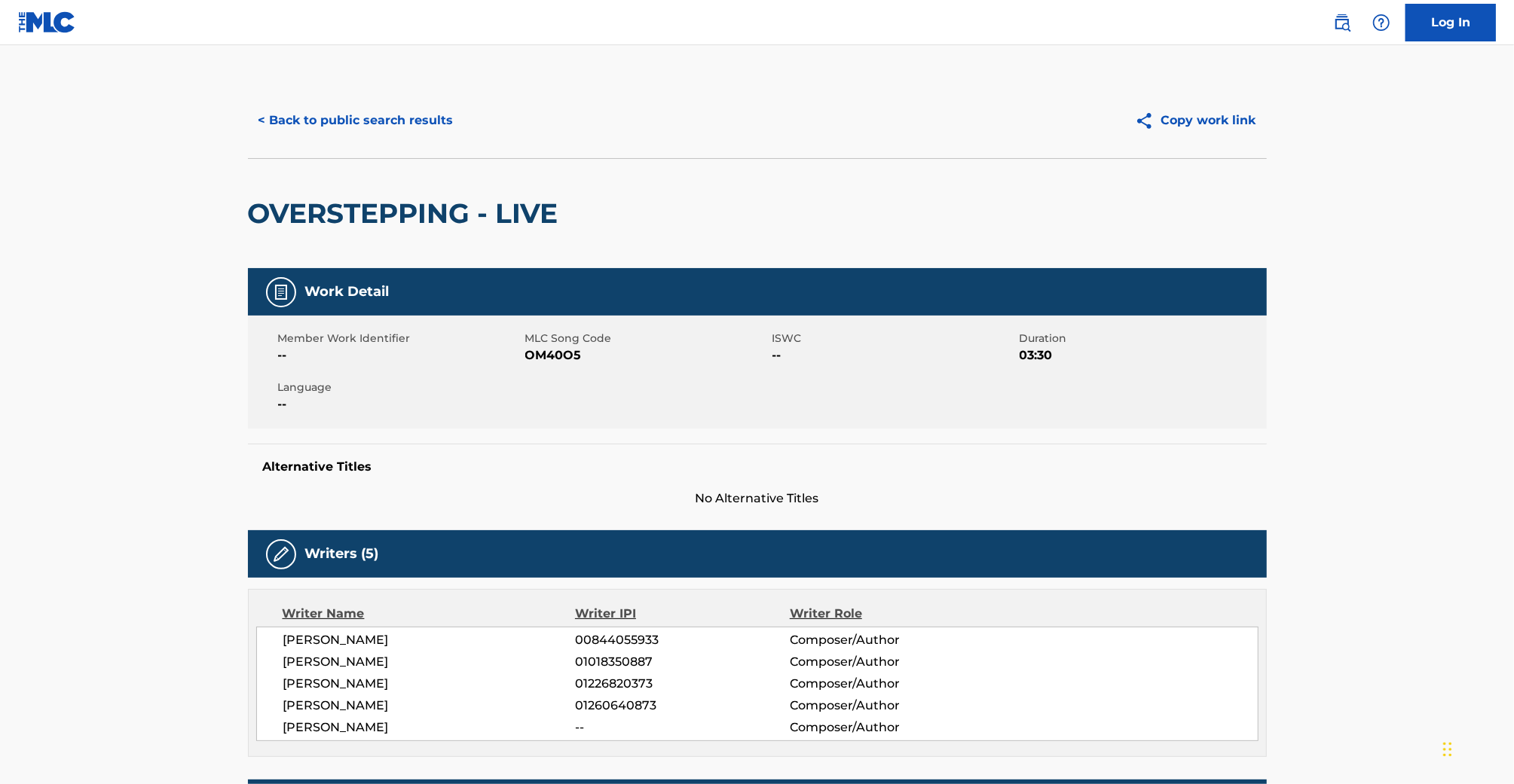
click at [325, 140] on div "< Back to public search results Copy work link" at bounding box center [758, 120] width 1019 height 75
click at [339, 137] on button "< Back to public search results" at bounding box center [356, 121] width 217 height 38
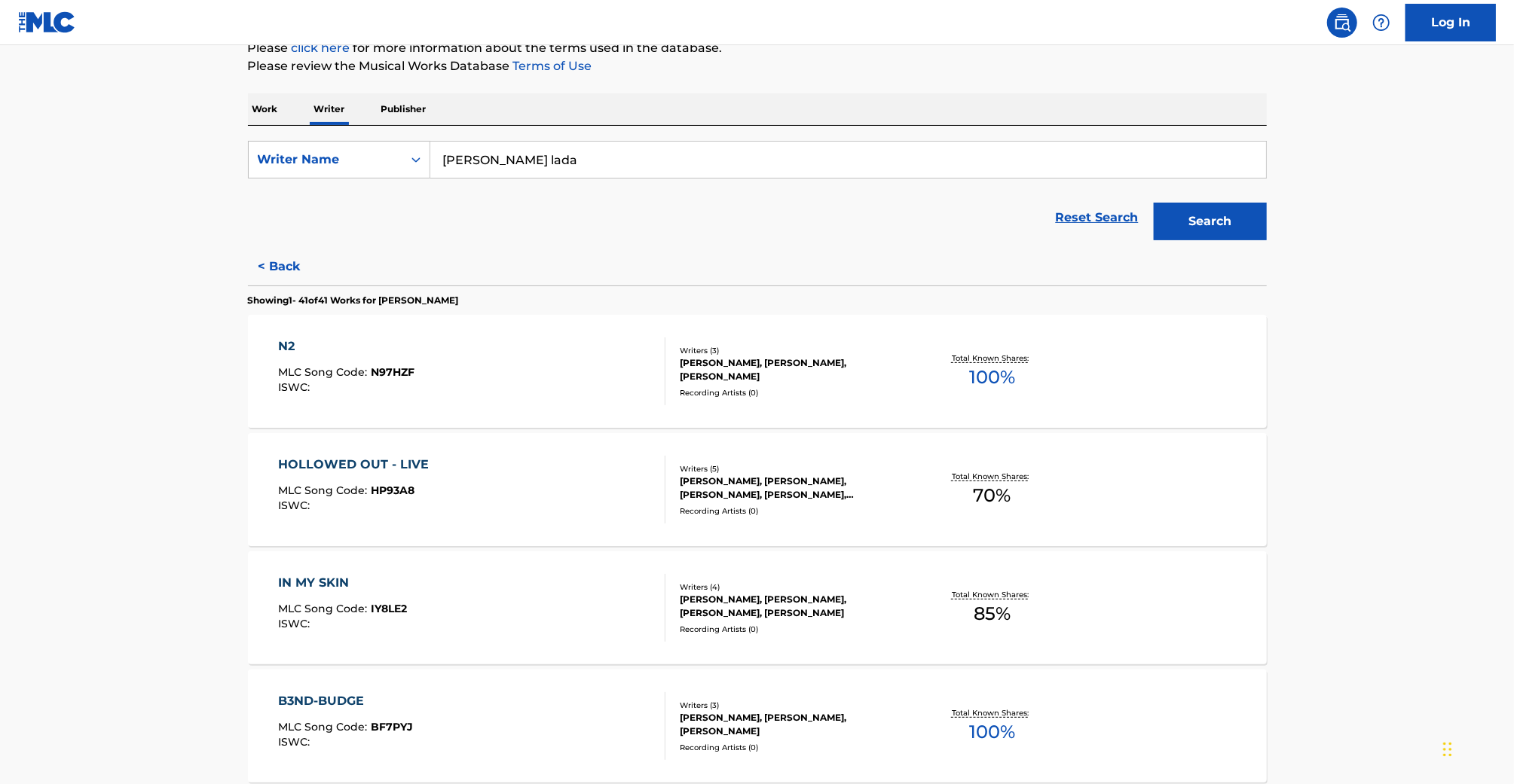
scroll to position [661, 0]
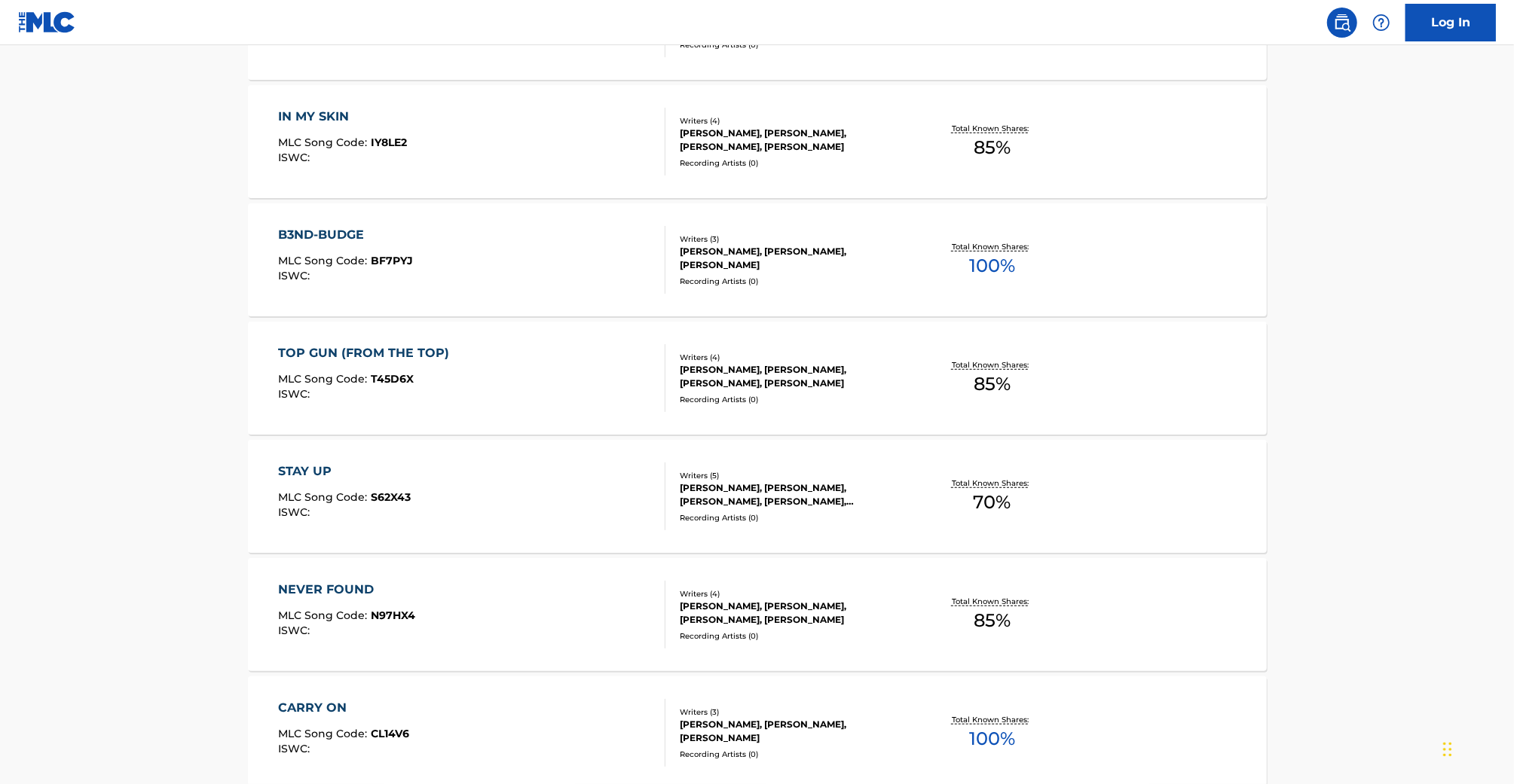
click at [475, 469] on div "STAY UP MLC Song Code : S62X43 ISWC :" at bounding box center [471, 496] width 387 height 68
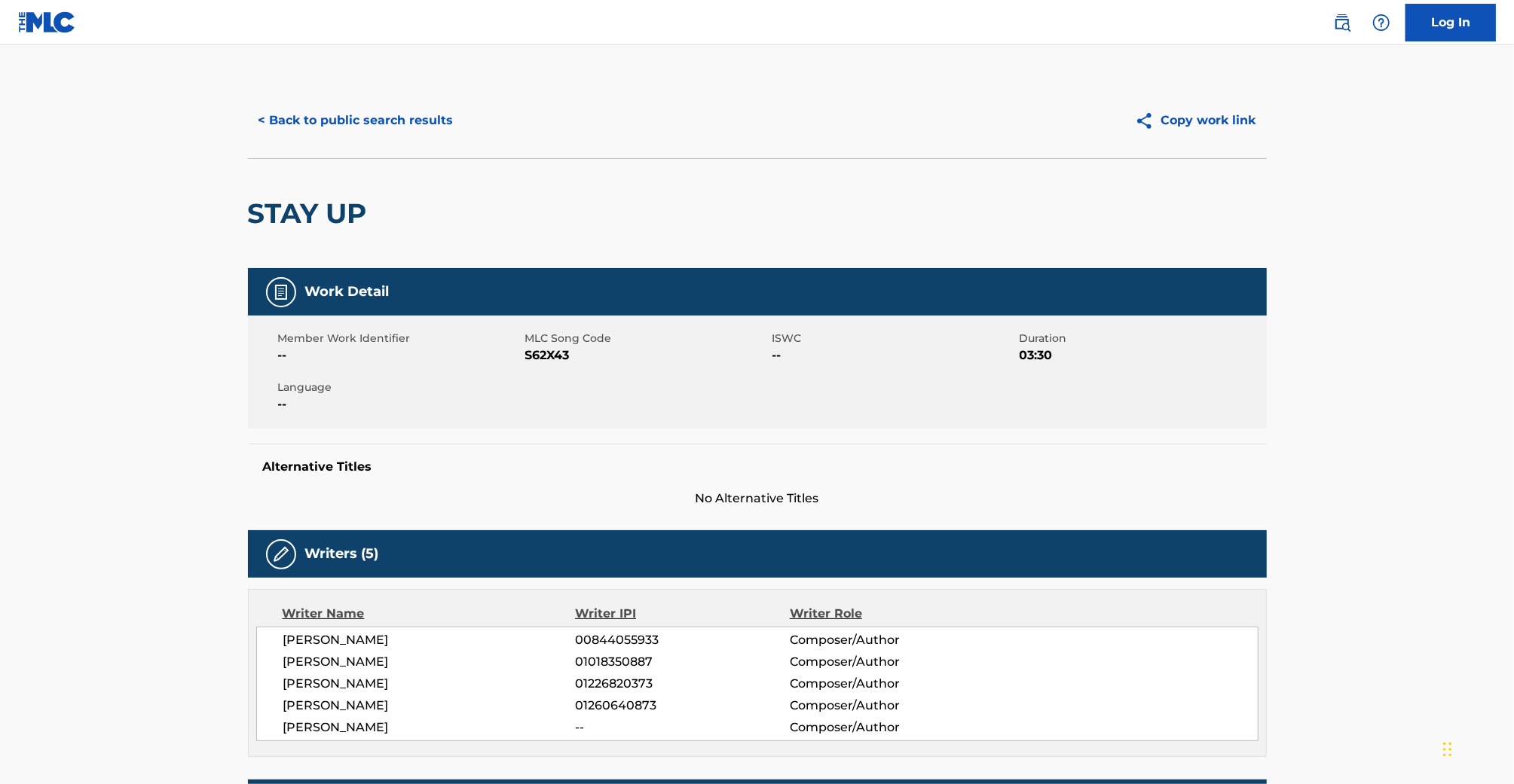
click at [342, 128] on button "< Back to public search results" at bounding box center [356, 121] width 217 height 38
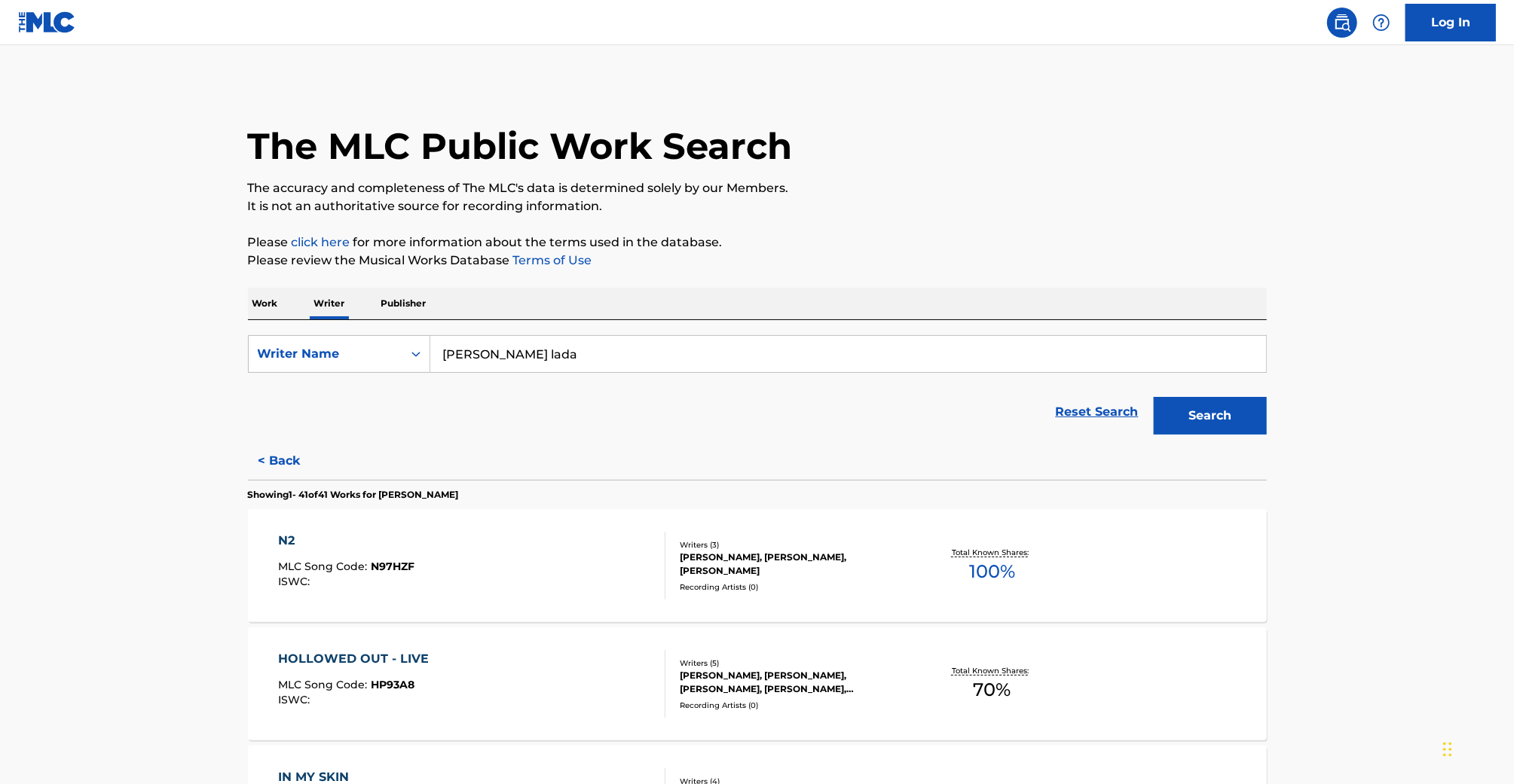
click at [790, 96] on div "The MLC Public Work Search" at bounding box center [758, 137] width 1019 height 110
click at [281, 461] on button "< Back" at bounding box center [294, 461] width 91 height 38
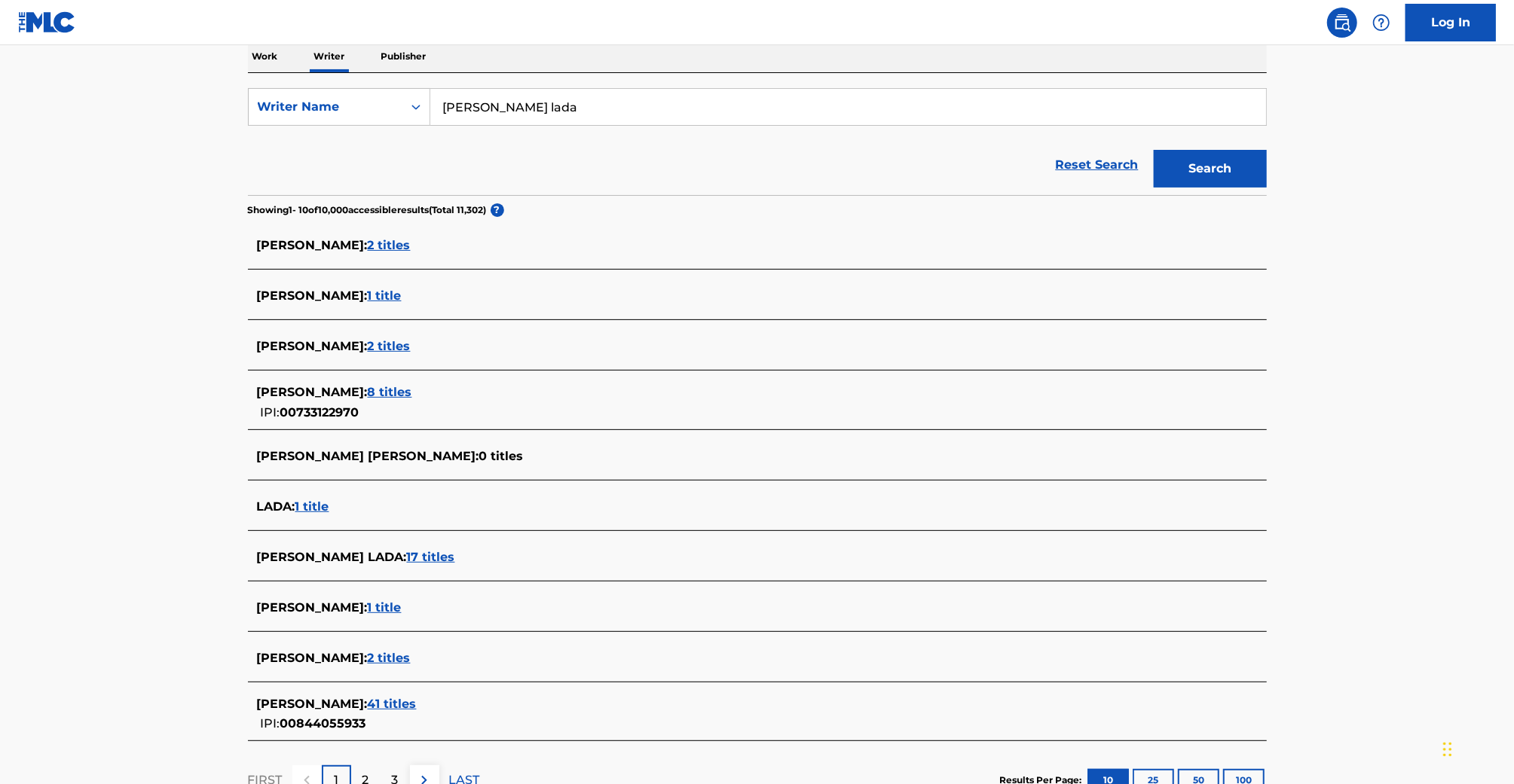
scroll to position [250, 0]
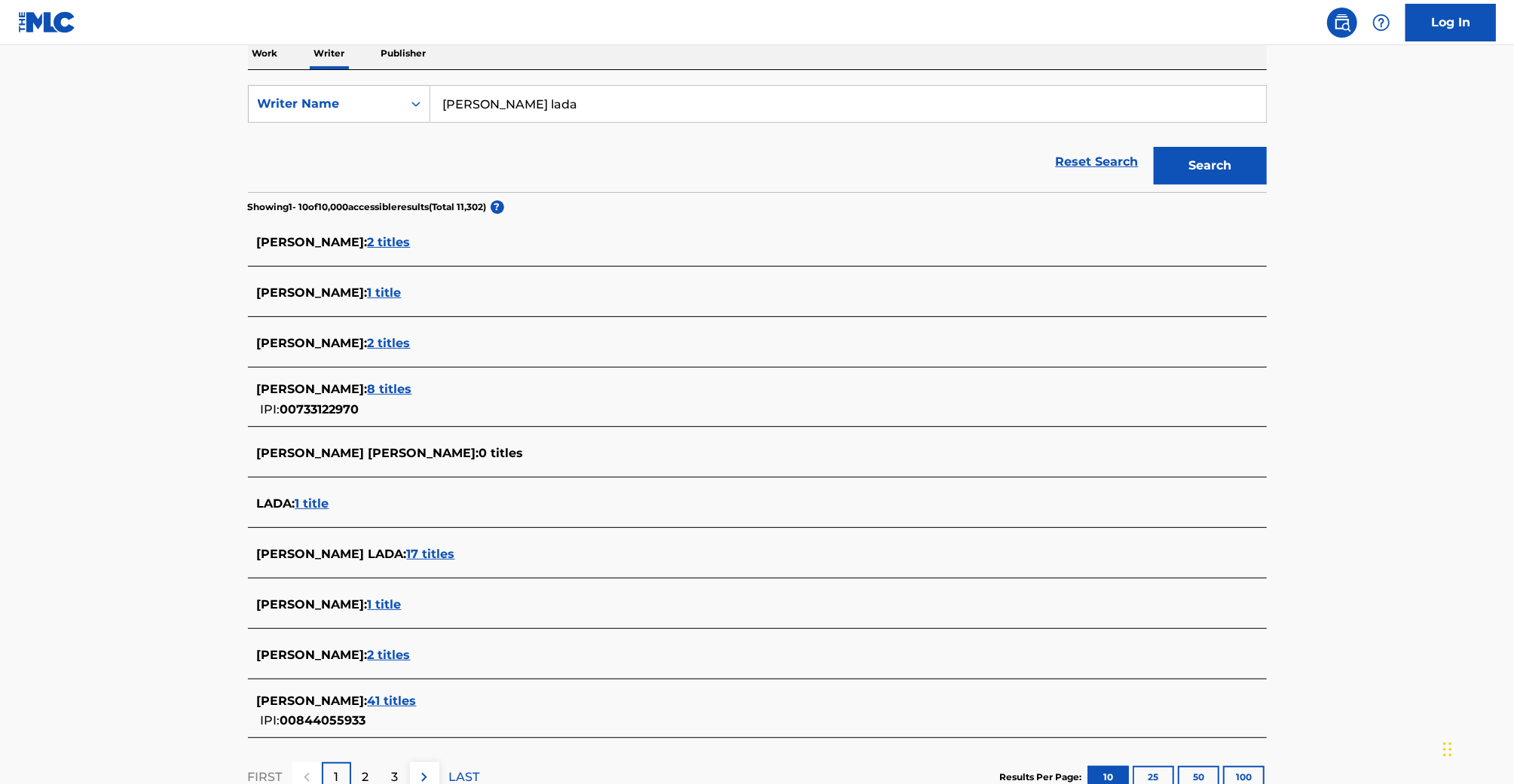
click at [455, 557] on span "17 titles" at bounding box center [431, 555] width 48 height 15
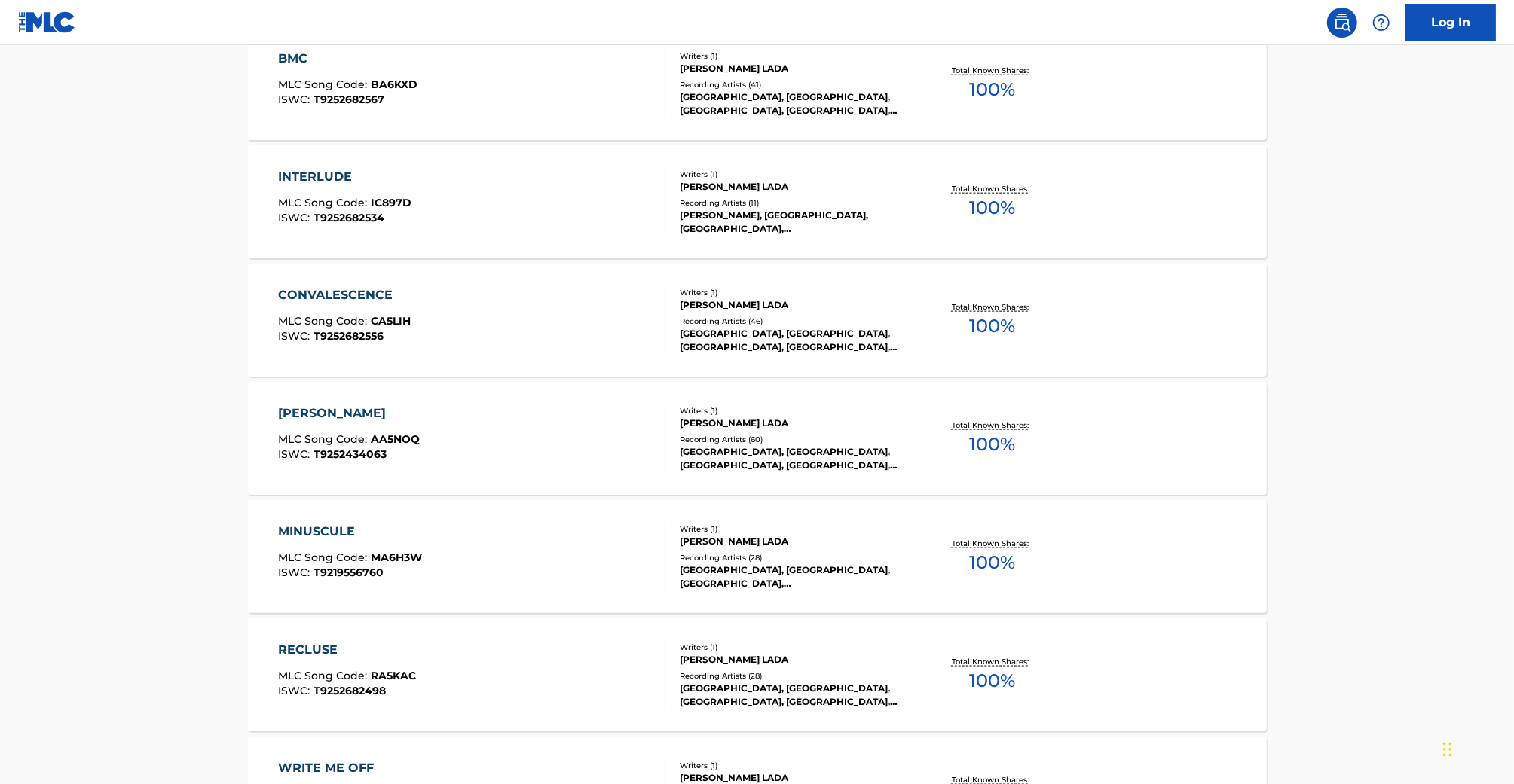
scroll to position [992, 0]
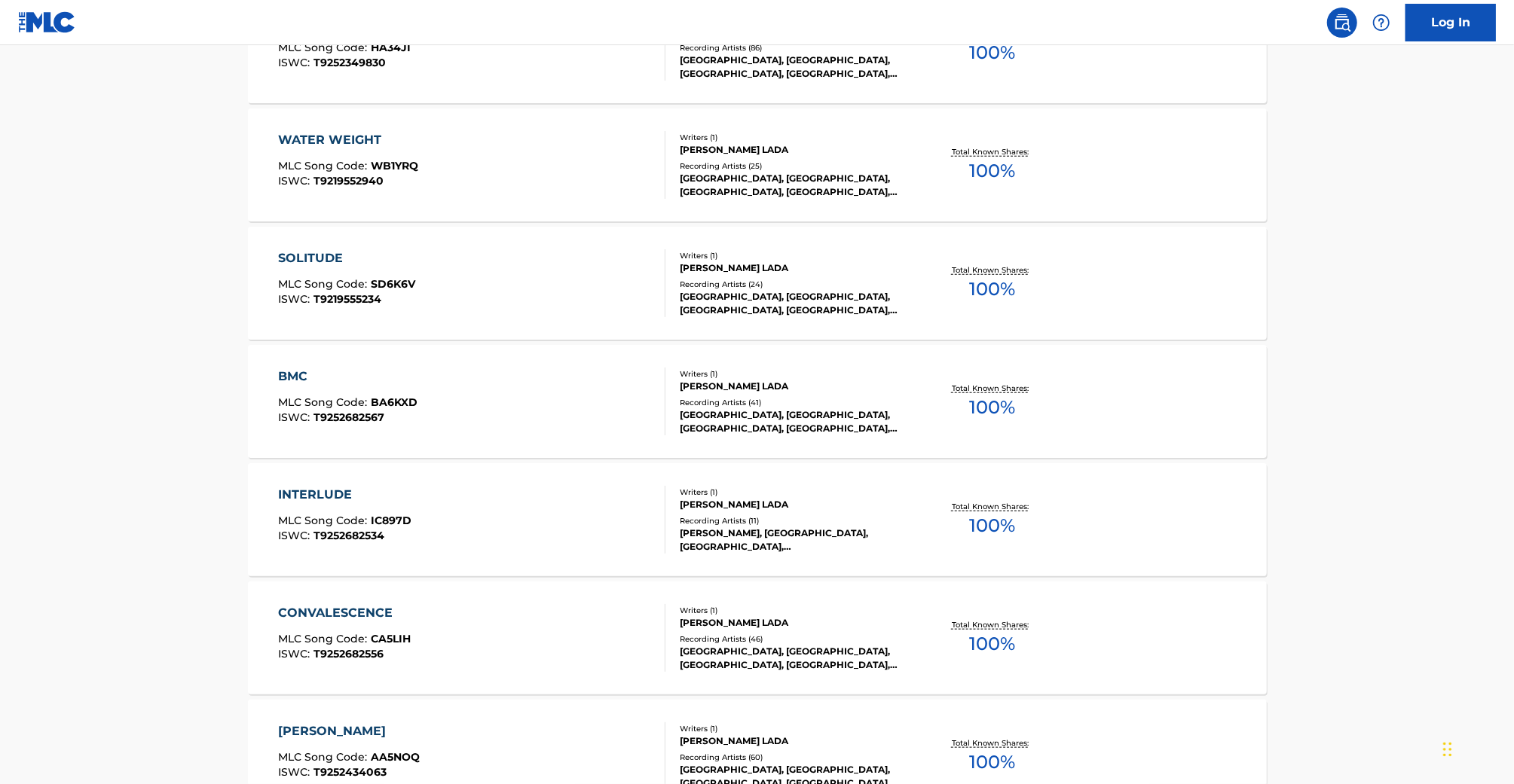
click at [331, 137] on div "WATER WEIGHT" at bounding box center [348, 140] width 141 height 18
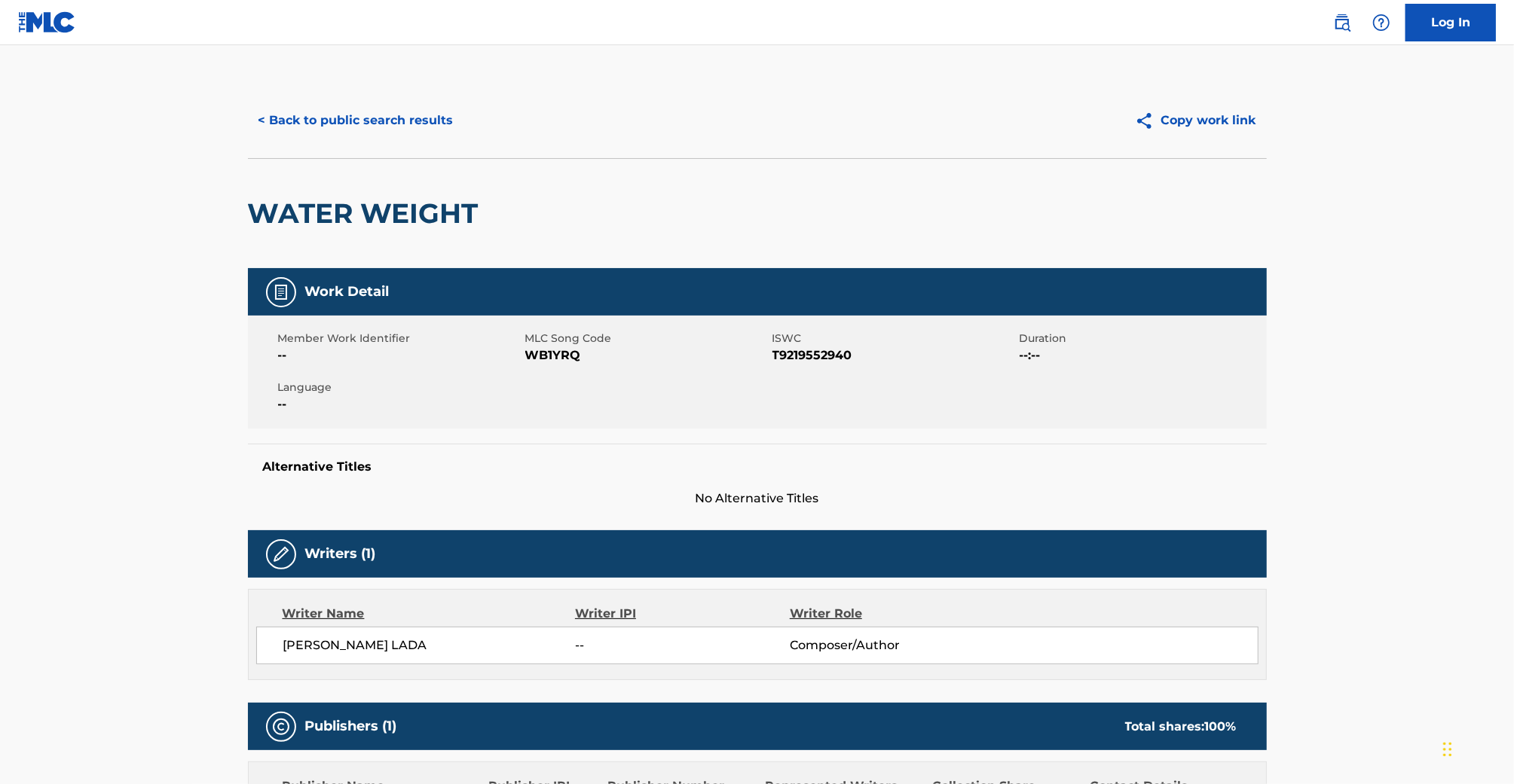
click at [315, 121] on button "< Back to public search results" at bounding box center [356, 121] width 217 height 38
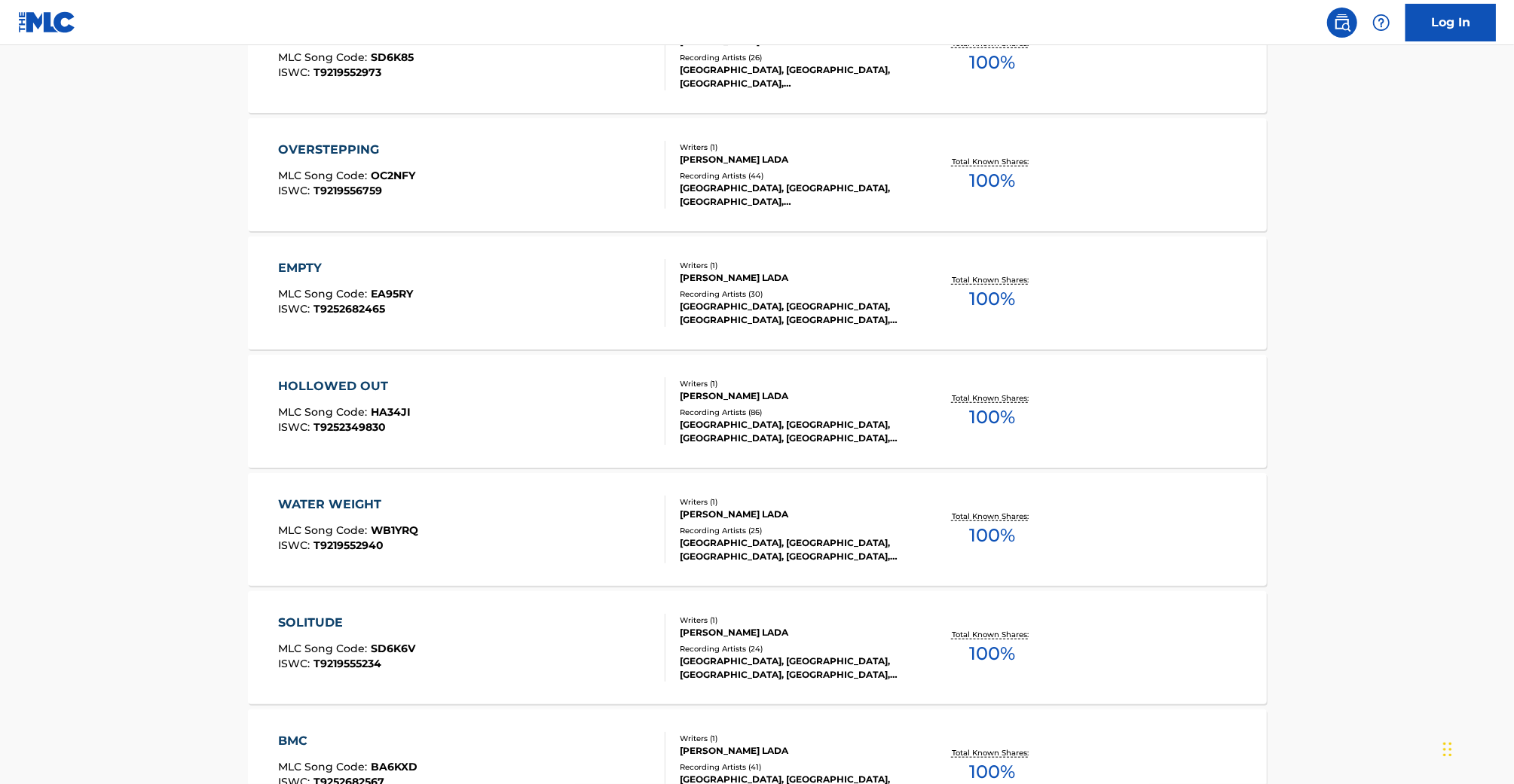
scroll to position [632, 0]
